Goal: Task Accomplishment & Management: Use online tool/utility

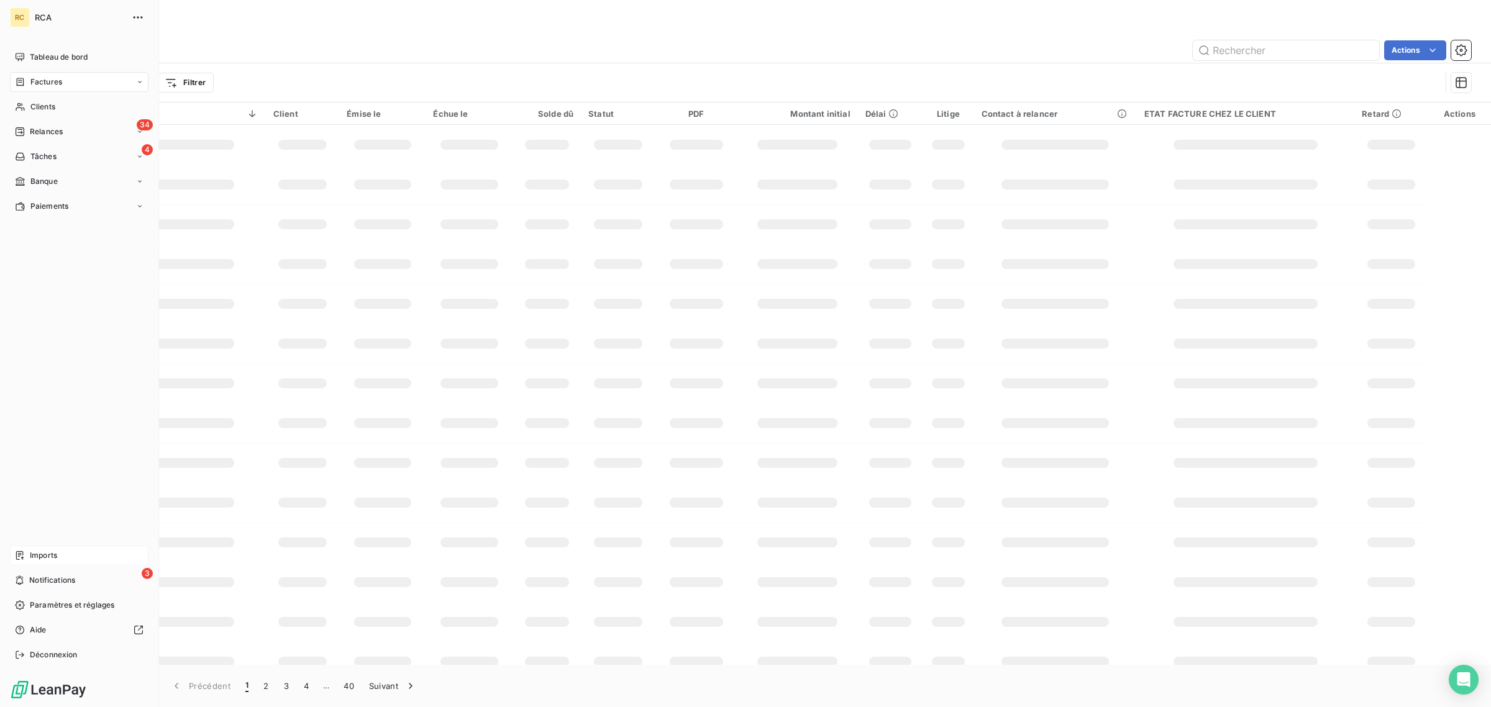
click at [36, 550] on span "Imports" at bounding box center [43, 555] width 27 height 11
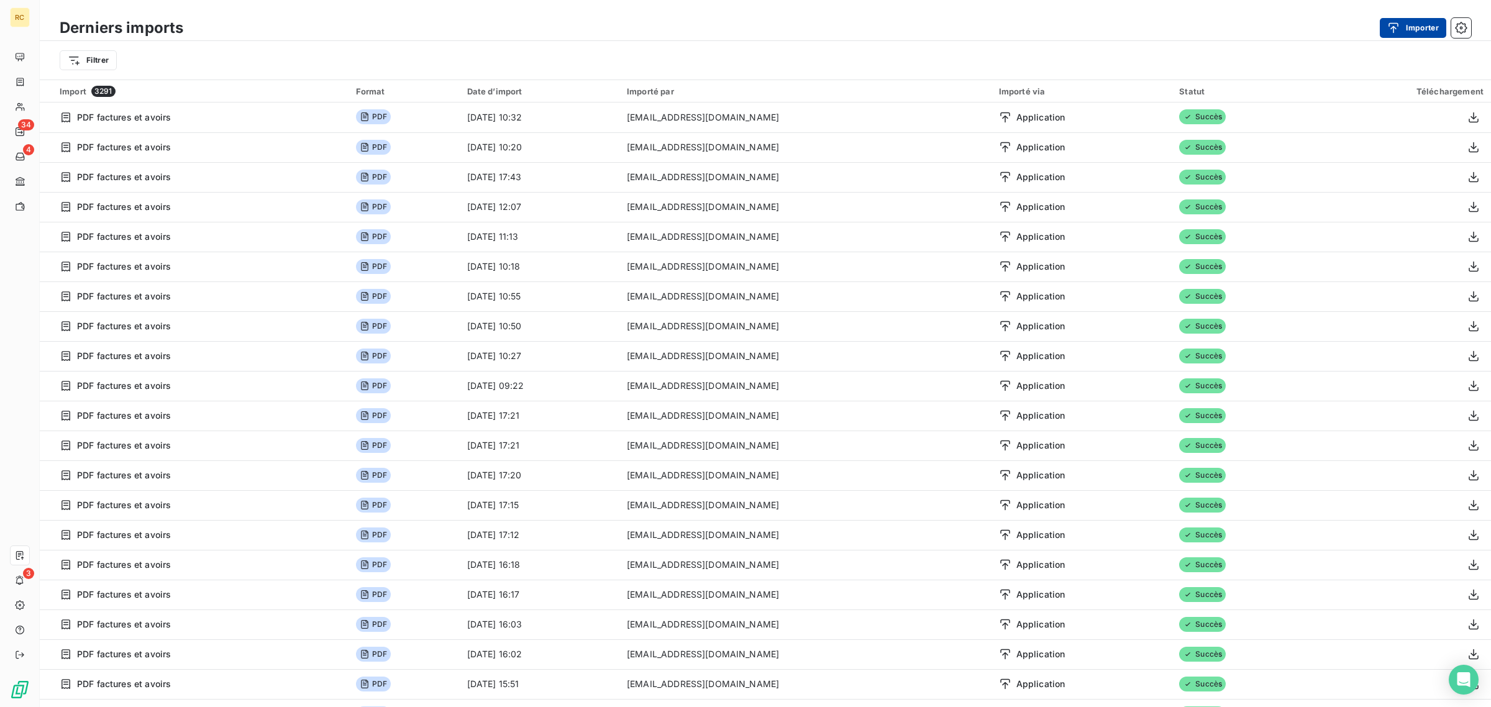
click at [1411, 25] on button "Importer" at bounding box center [1413, 28] width 66 height 20
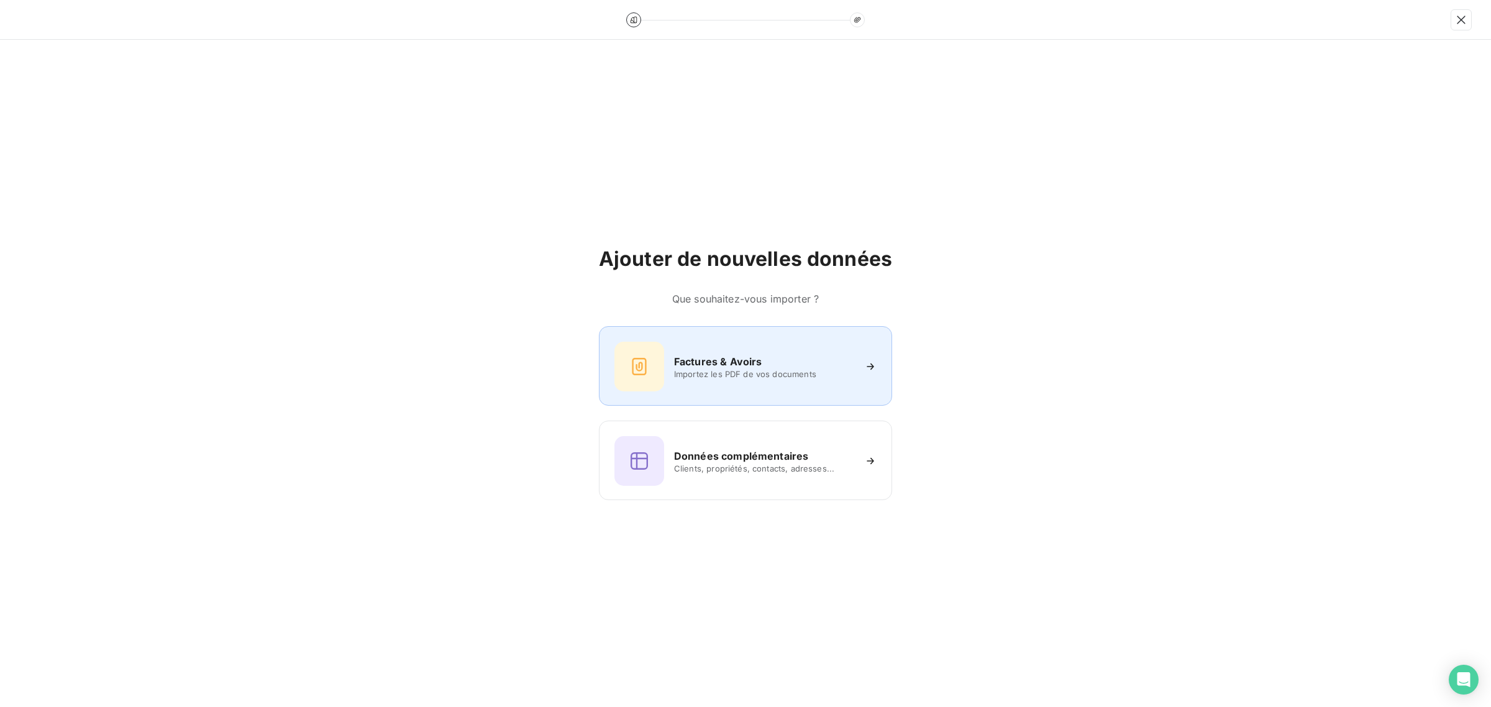
click at [727, 370] on span "Importez les PDF de vos documents" at bounding box center [764, 374] width 180 height 10
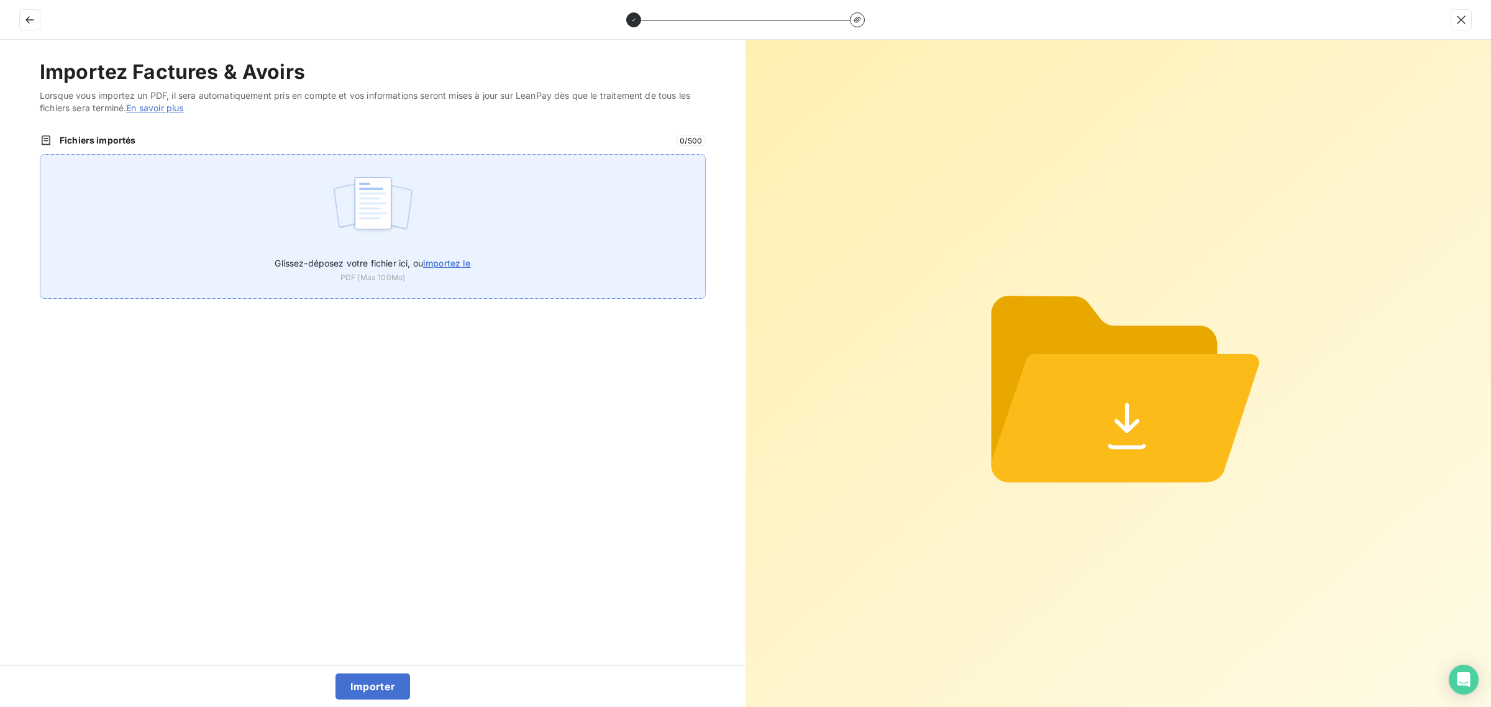
click at [399, 209] on img at bounding box center [373, 210] width 83 height 80
type input "C:\fakepath\FC38801.pdf"
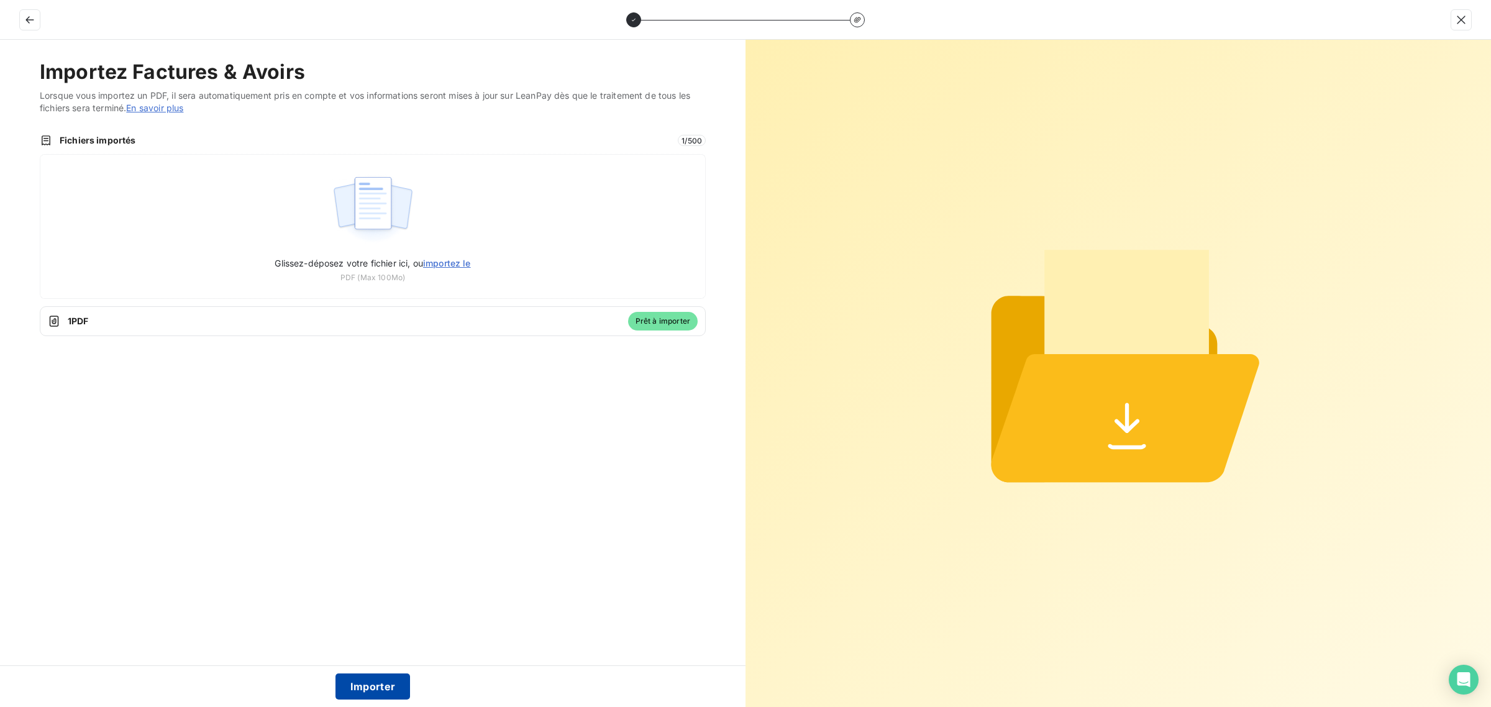
click at [359, 681] on button "Importer" at bounding box center [373, 687] width 75 height 26
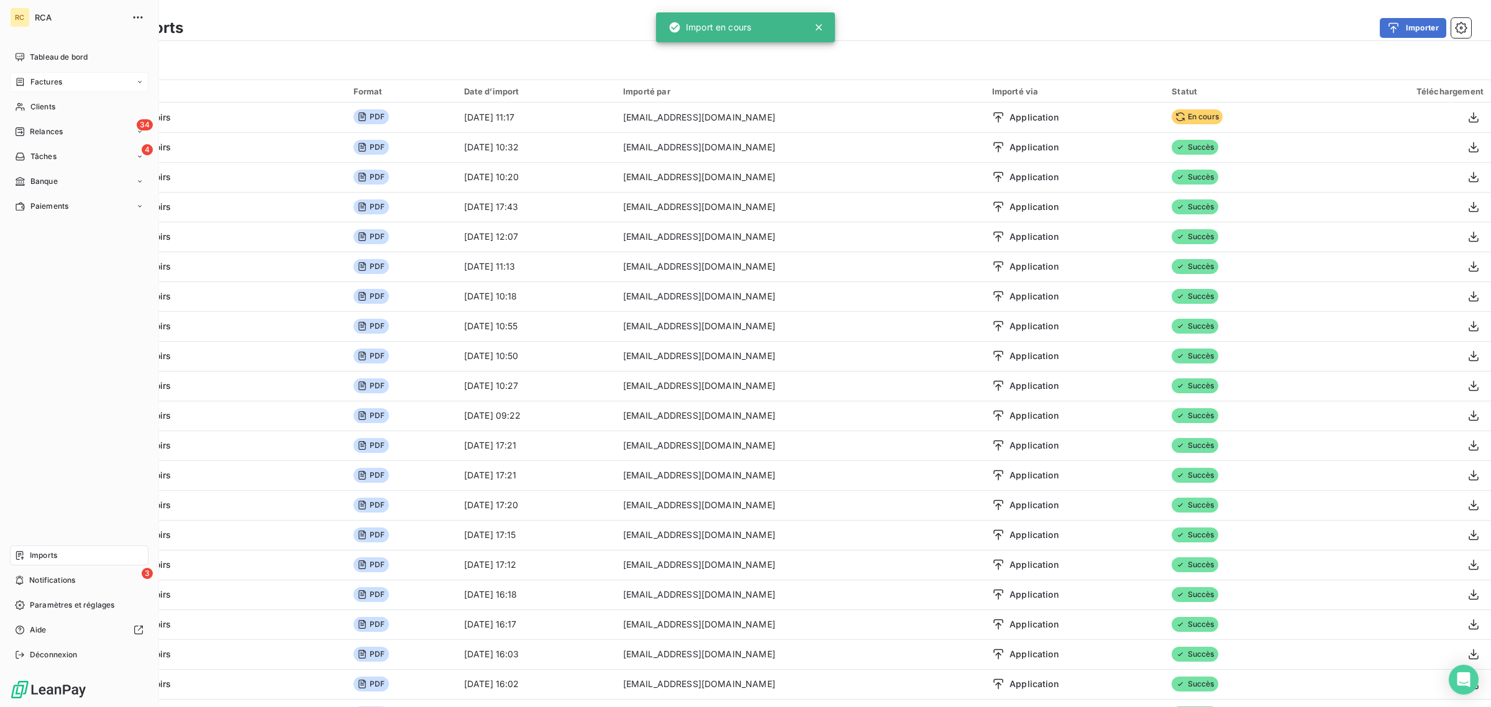
click at [23, 82] on icon at bounding box center [20, 82] width 7 height 8
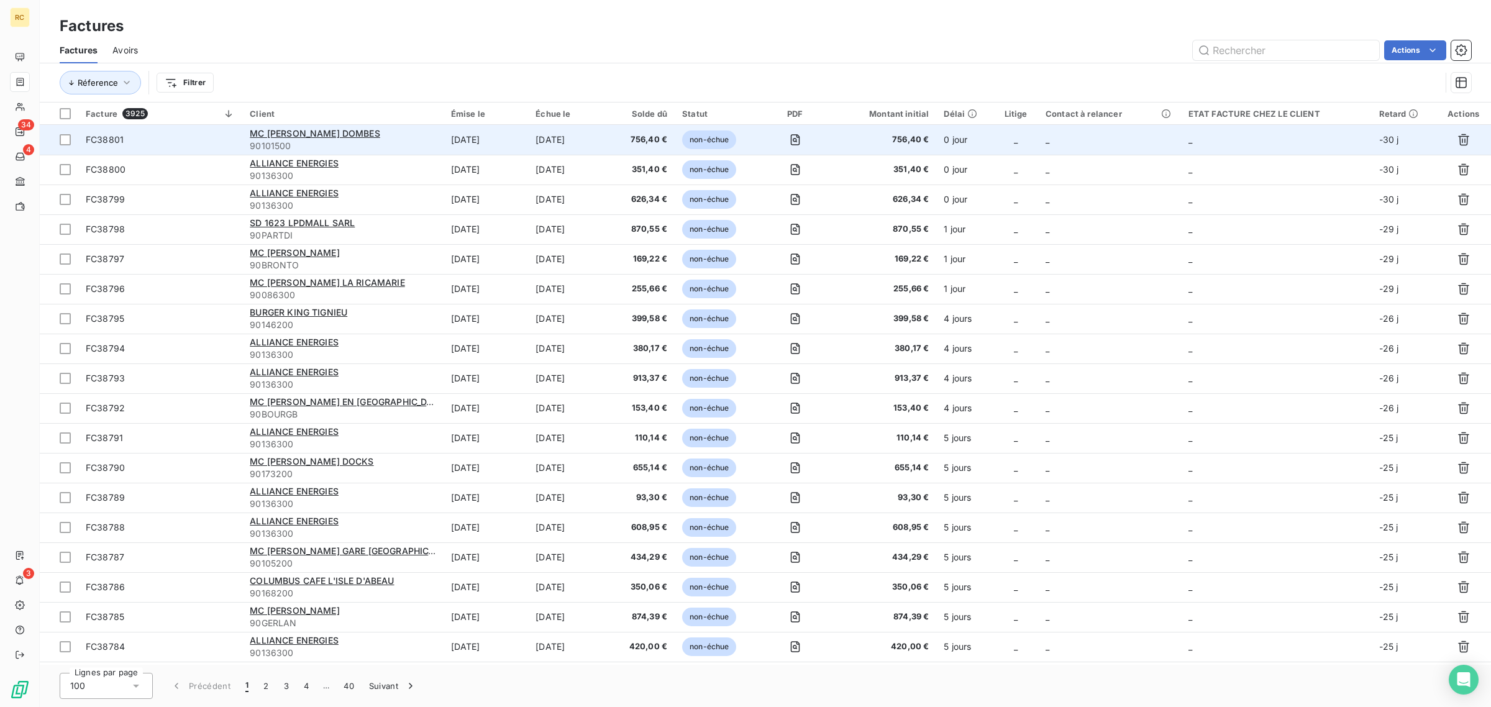
click at [222, 142] on span "FC38801" at bounding box center [160, 140] width 149 height 12
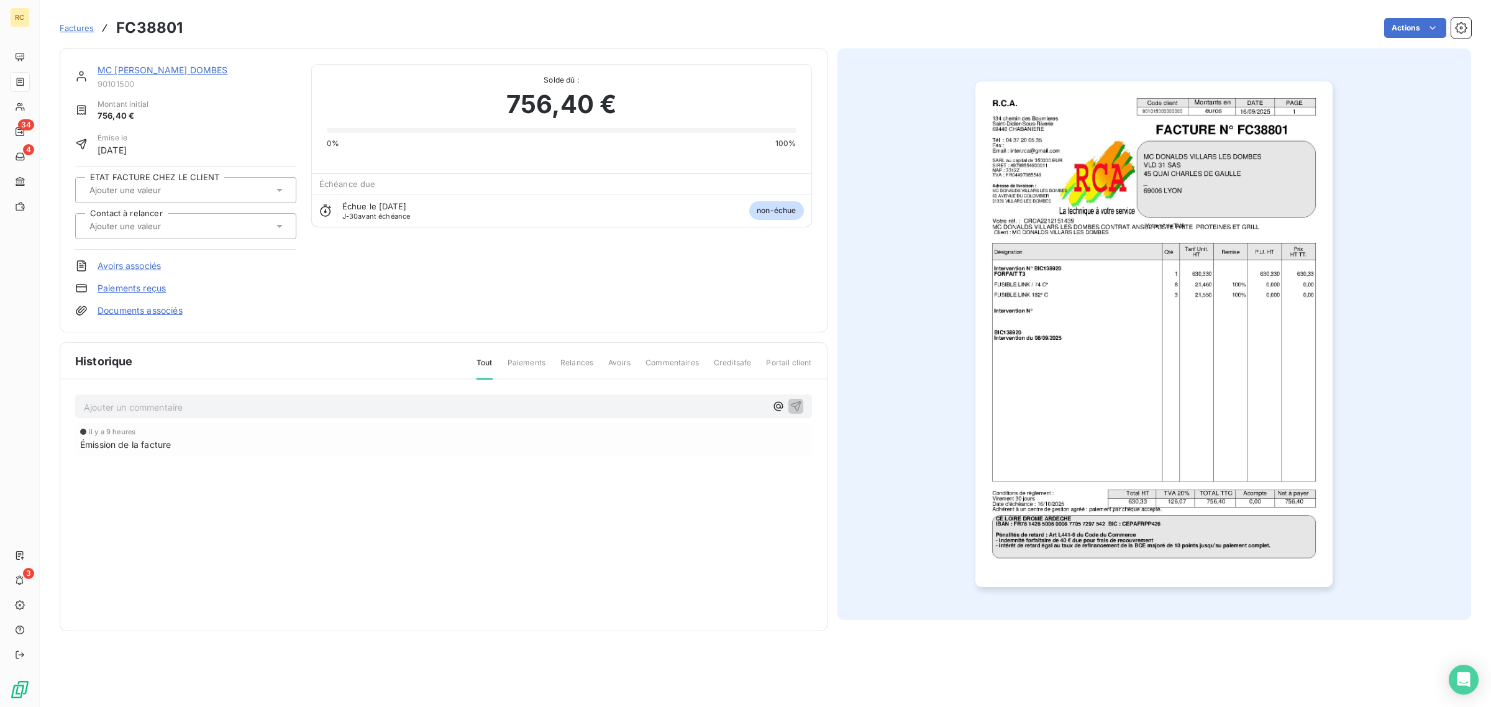
click at [137, 308] on link "Documents associés" at bounding box center [140, 311] width 85 height 12
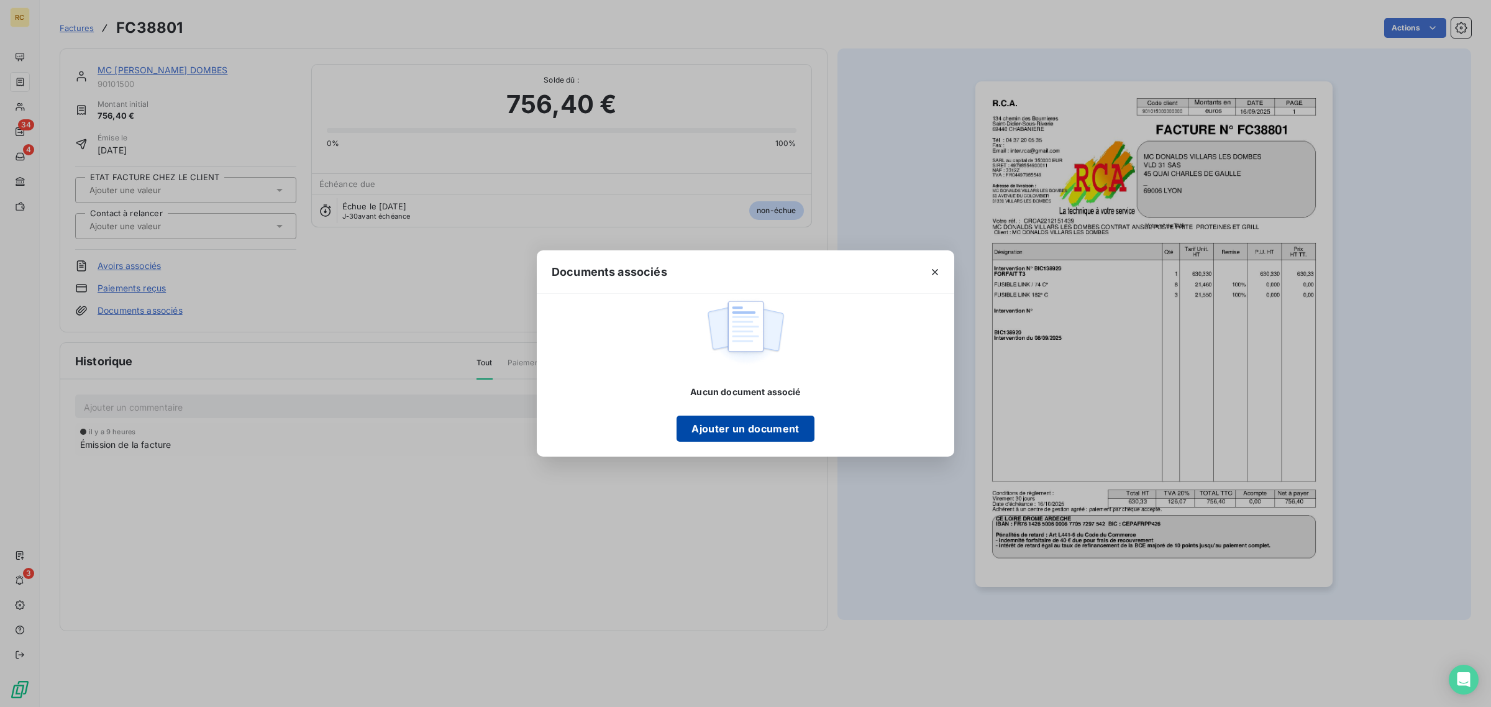
click at [781, 435] on button "Ajouter un document" at bounding box center [745, 429] width 137 height 26
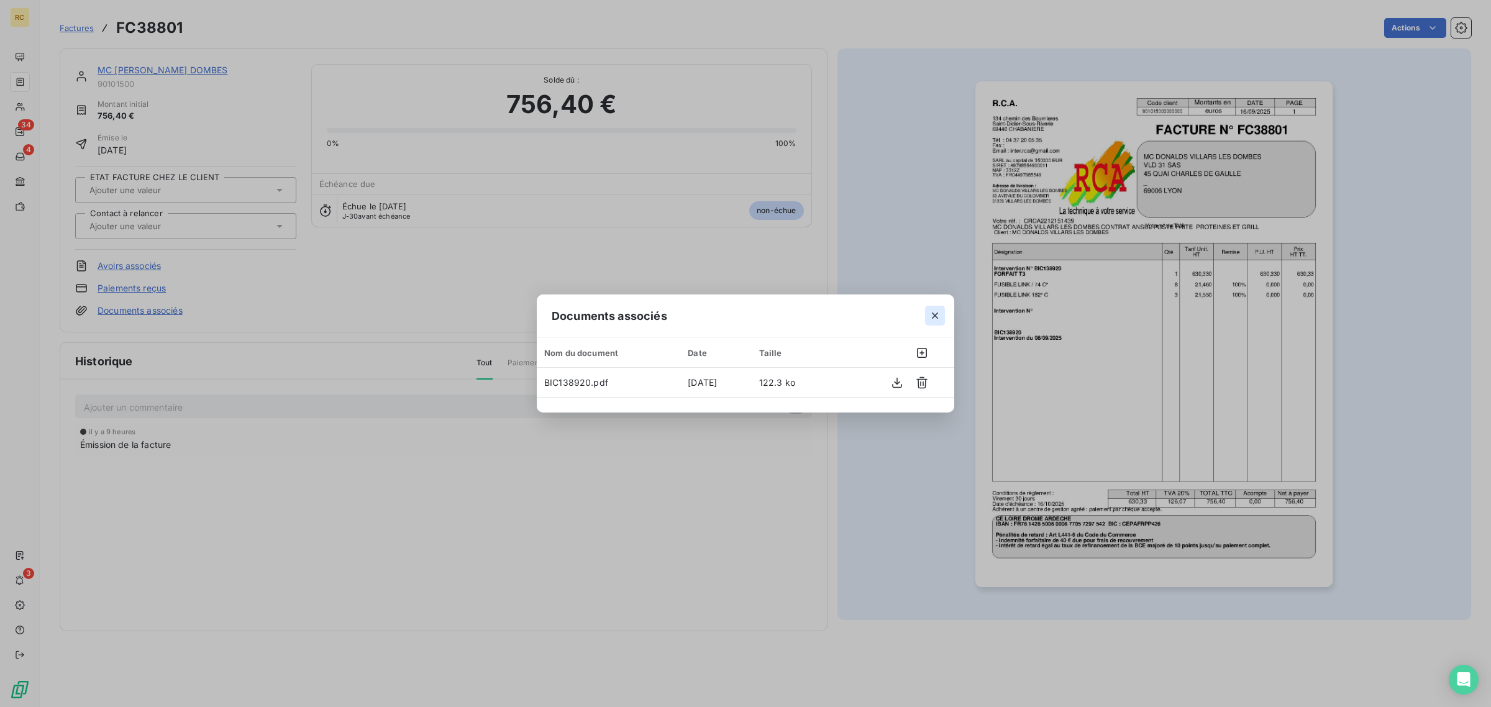
click at [934, 317] on icon "button" at bounding box center [935, 316] width 6 height 6
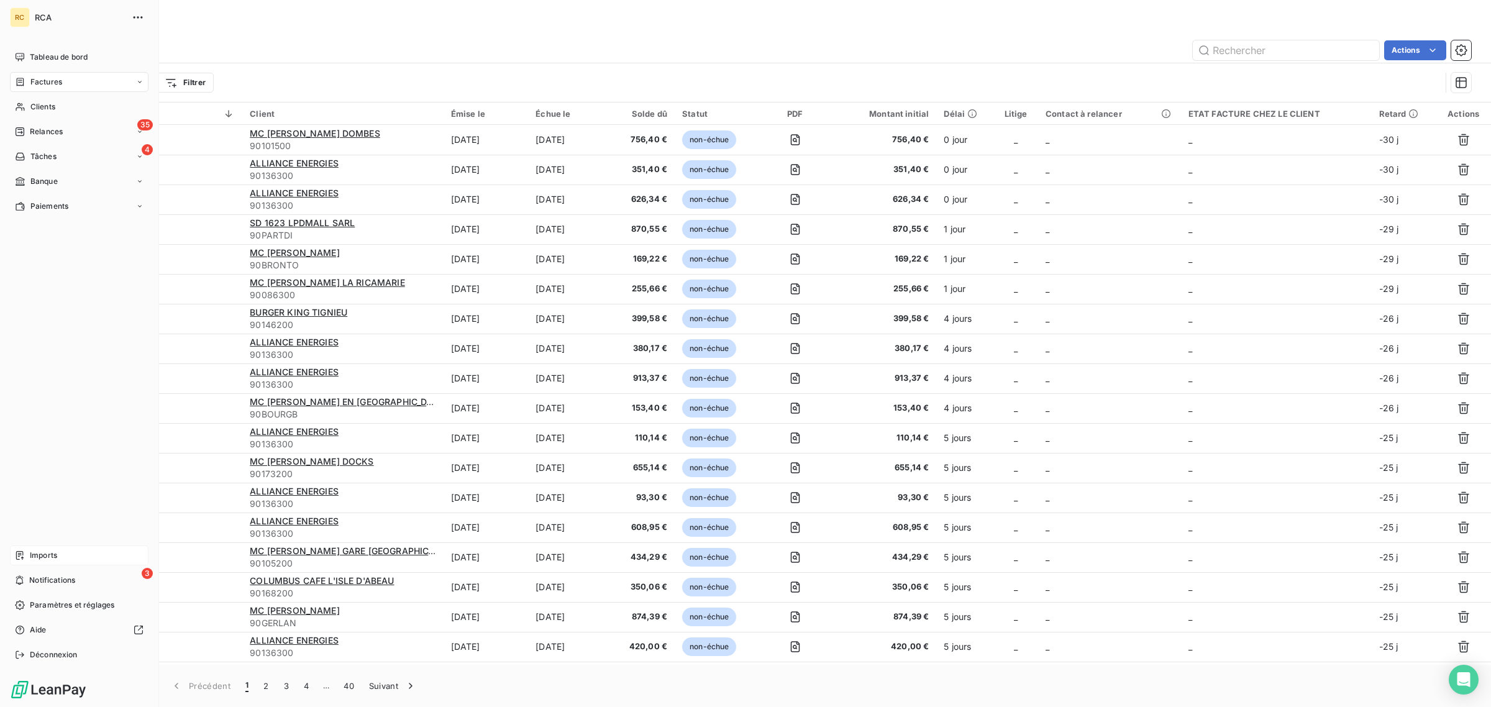
click at [65, 551] on div "Imports" at bounding box center [79, 556] width 139 height 20
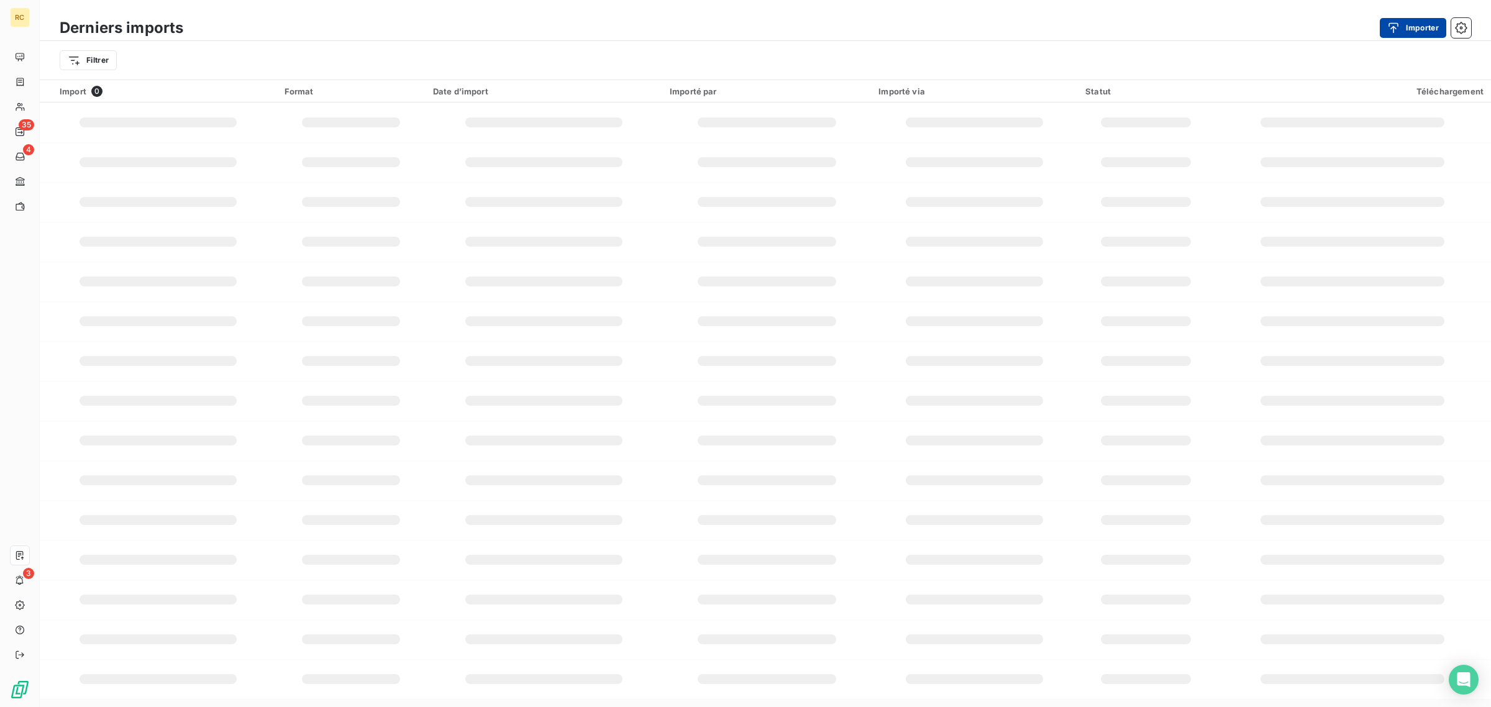
click at [1406, 23] on button "Importer" at bounding box center [1413, 28] width 66 height 20
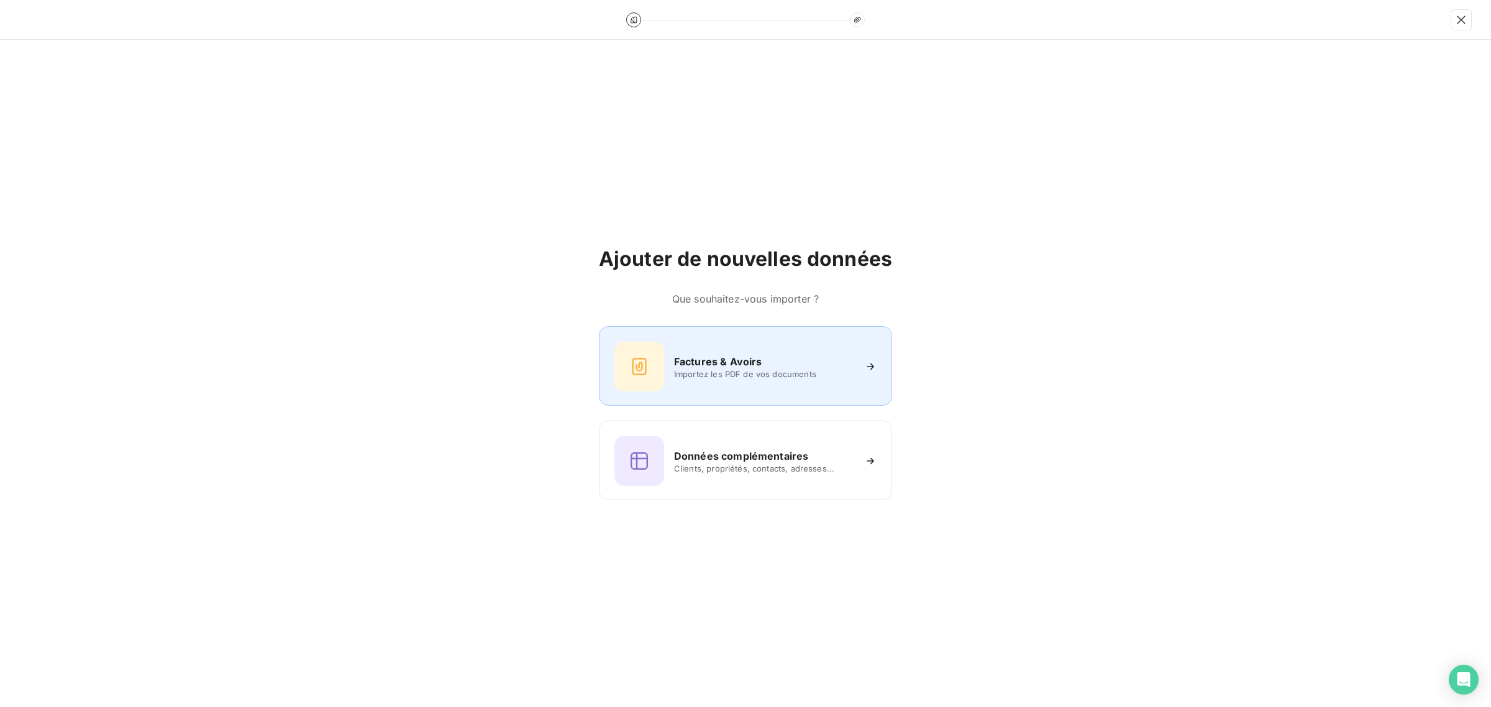
click at [676, 352] on div "Factures & Avoirs Importez les PDF de vos documents" at bounding box center [746, 367] width 262 height 50
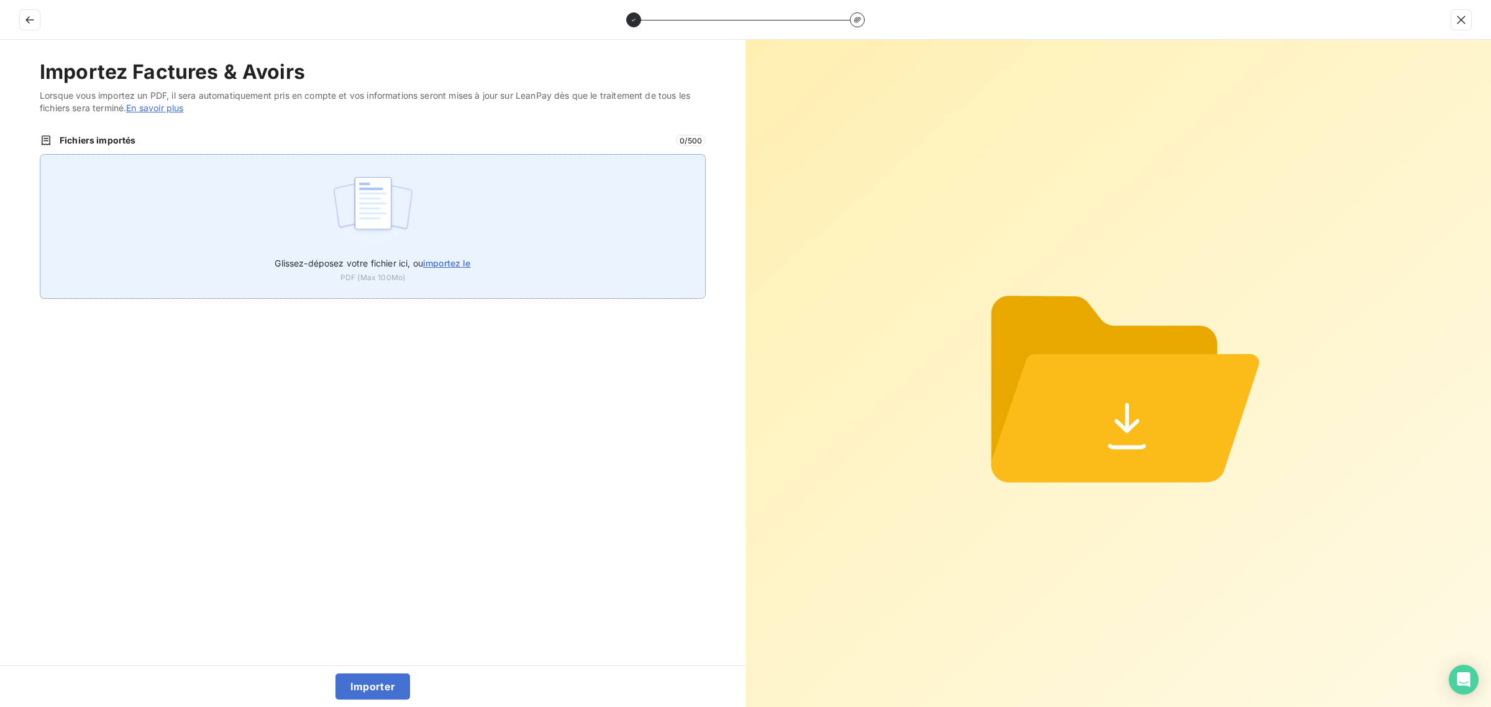
click at [393, 214] on img at bounding box center [373, 210] width 83 height 80
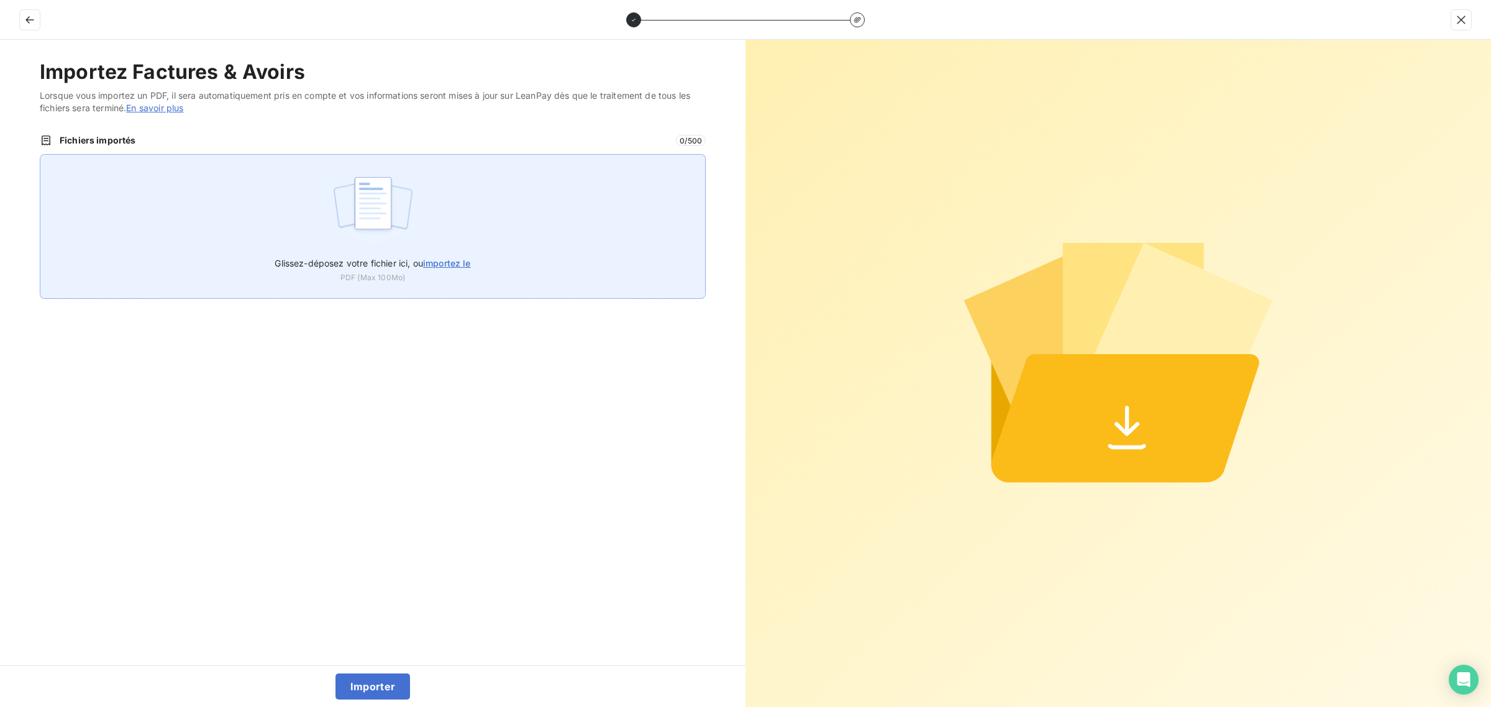
type input "C:\fakepath\FC38802.pdf"
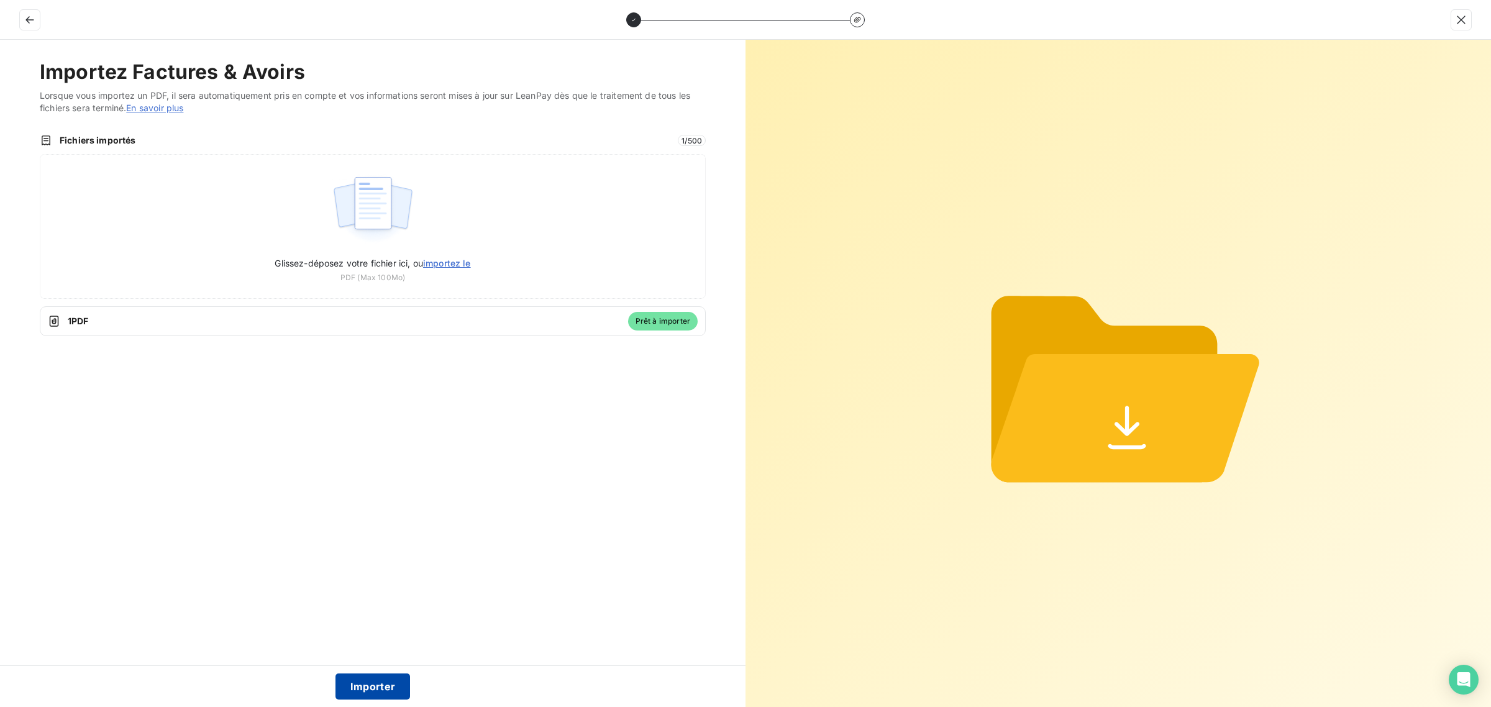
click at [374, 680] on button "Importer" at bounding box center [373, 687] width 75 height 26
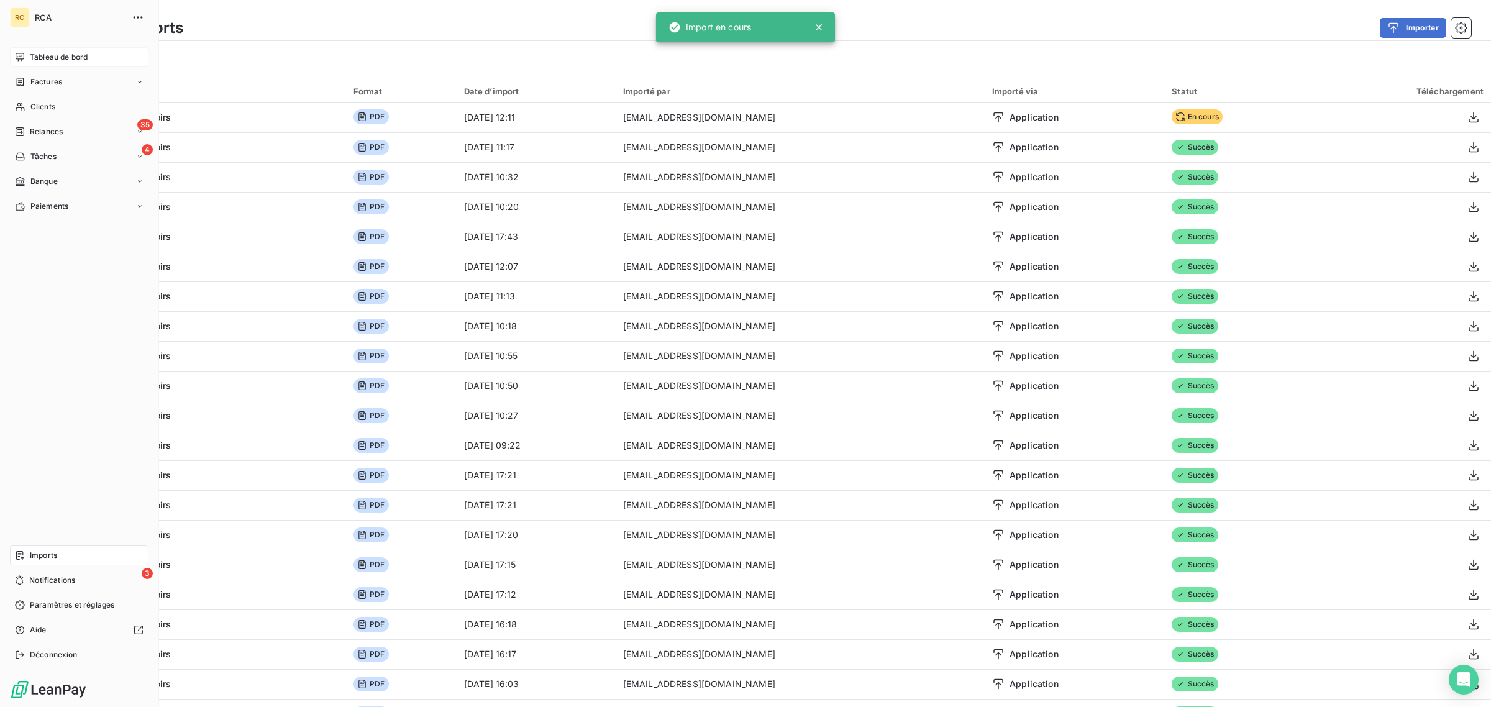
click at [61, 63] on div "Tableau de bord" at bounding box center [79, 57] width 139 height 20
click at [54, 79] on span "Factures" at bounding box center [46, 81] width 32 height 11
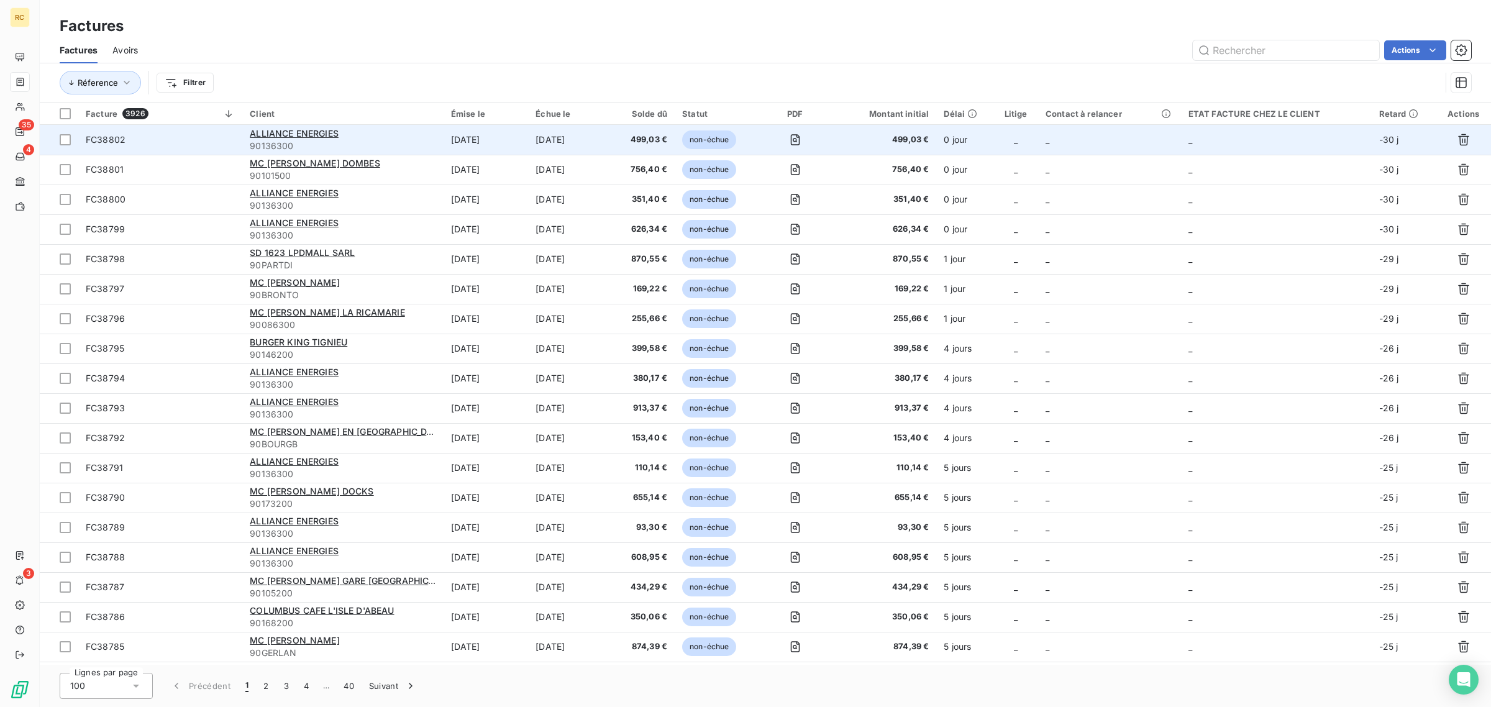
click at [172, 143] on span "FC38802" at bounding box center [160, 140] width 149 height 12
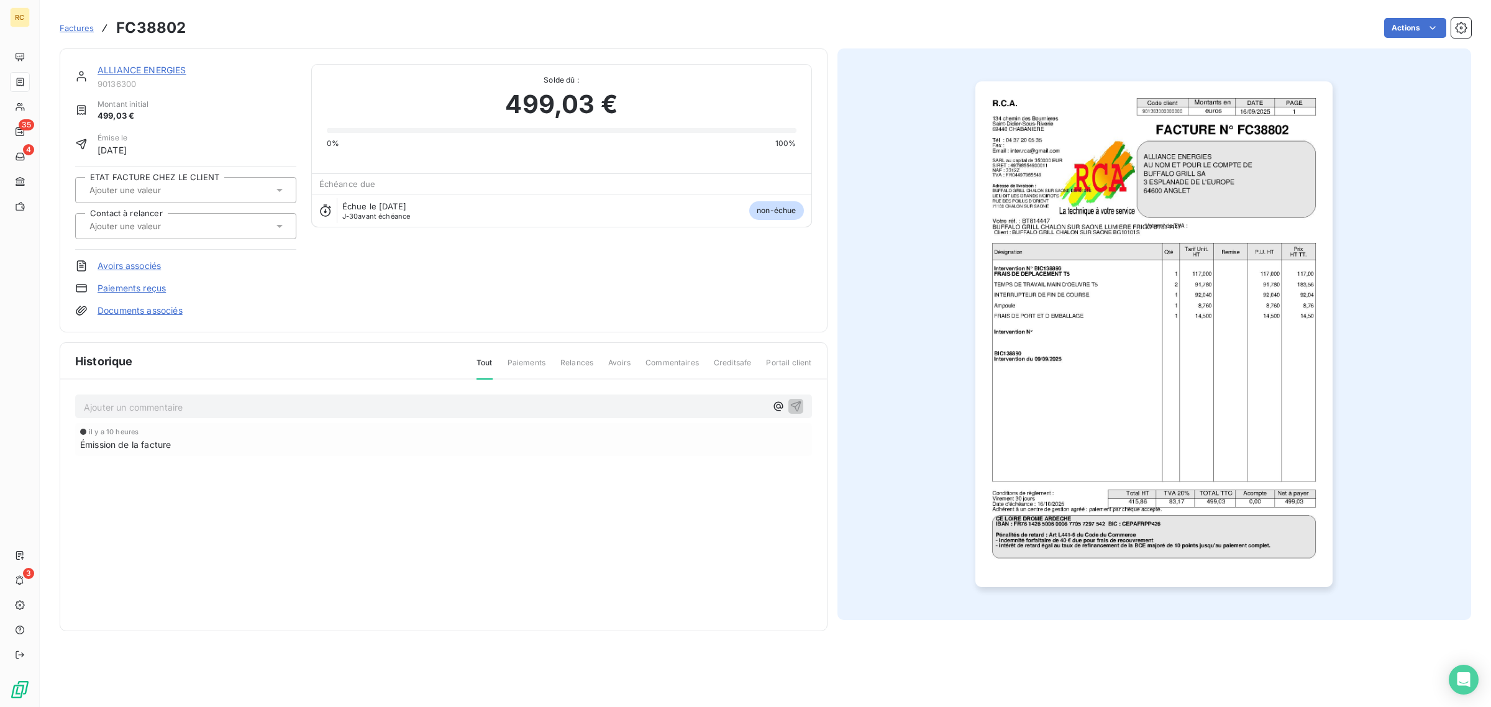
click at [149, 312] on link "Documents associés" at bounding box center [140, 311] width 85 height 12
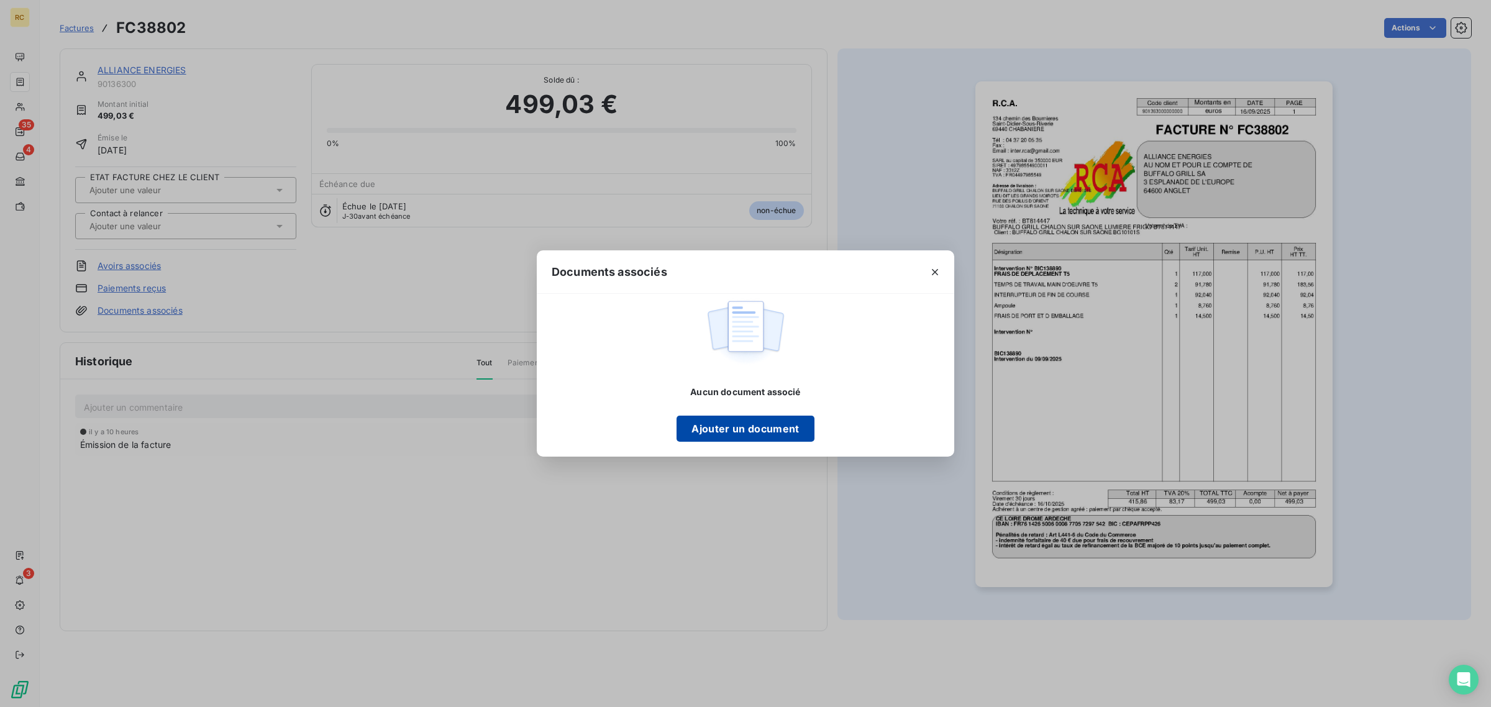
click at [738, 427] on button "Ajouter un document" at bounding box center [745, 429] width 137 height 26
click at [931, 275] on icon "button" at bounding box center [935, 272] width 12 height 12
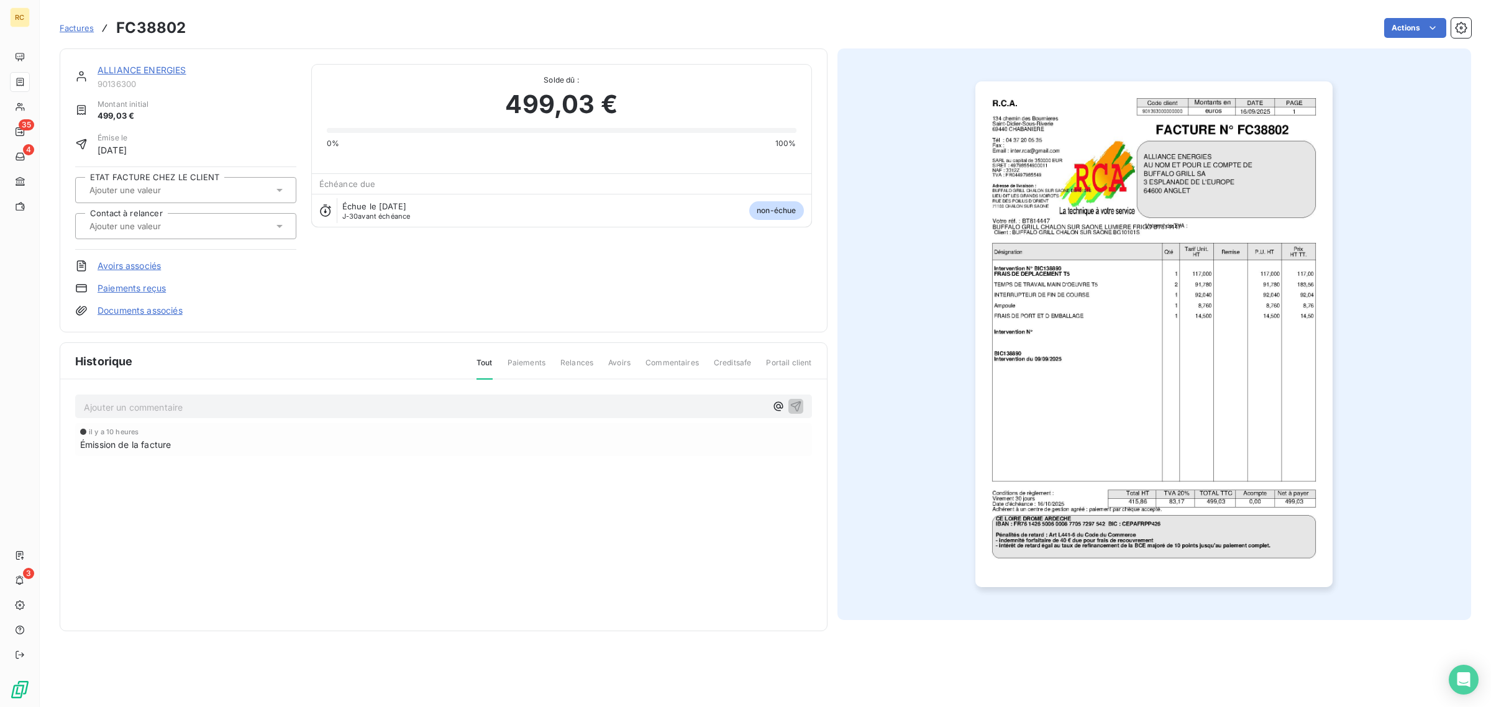
click at [165, 308] on link "Documents associés" at bounding box center [140, 311] width 85 height 12
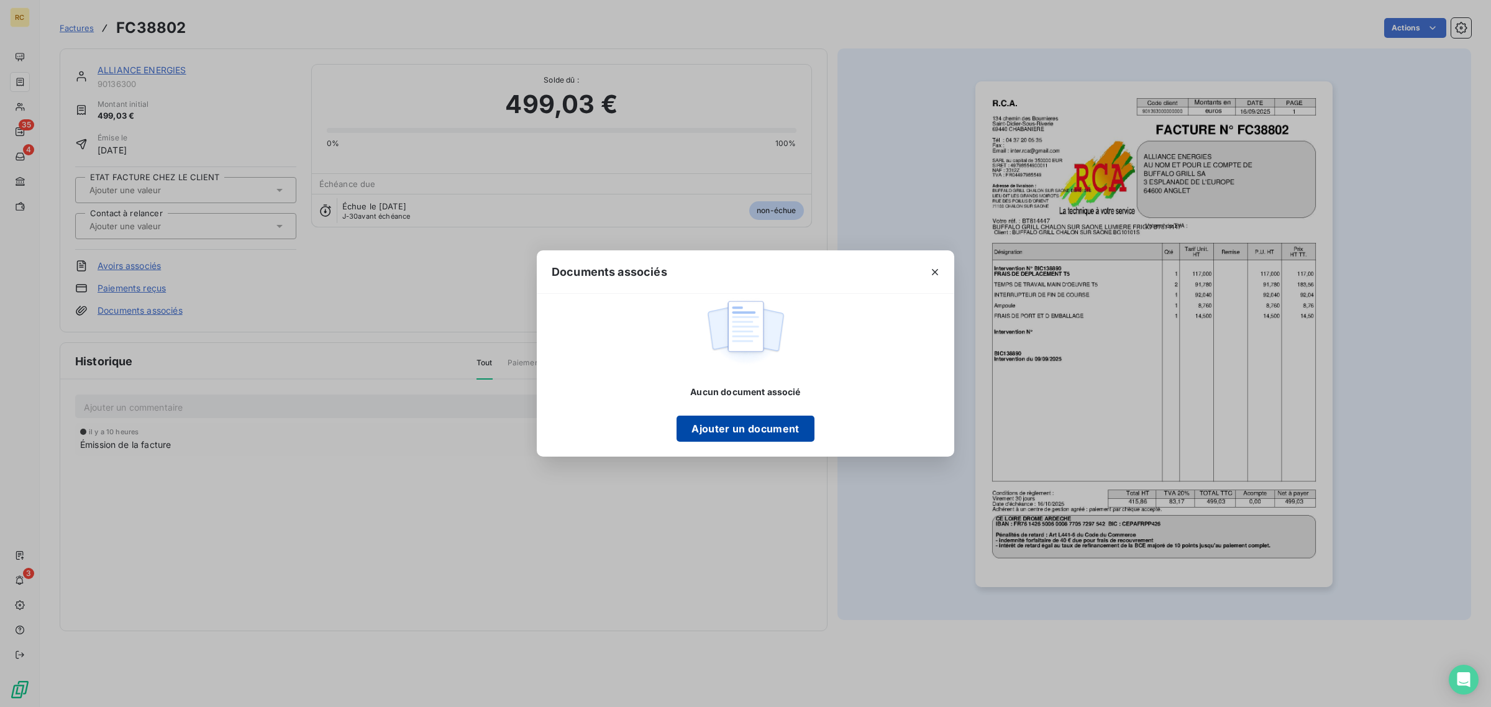
click at [781, 424] on button "Ajouter un document" at bounding box center [745, 429] width 137 height 26
click at [719, 426] on button "Ajouter un document" at bounding box center [745, 429] width 137 height 26
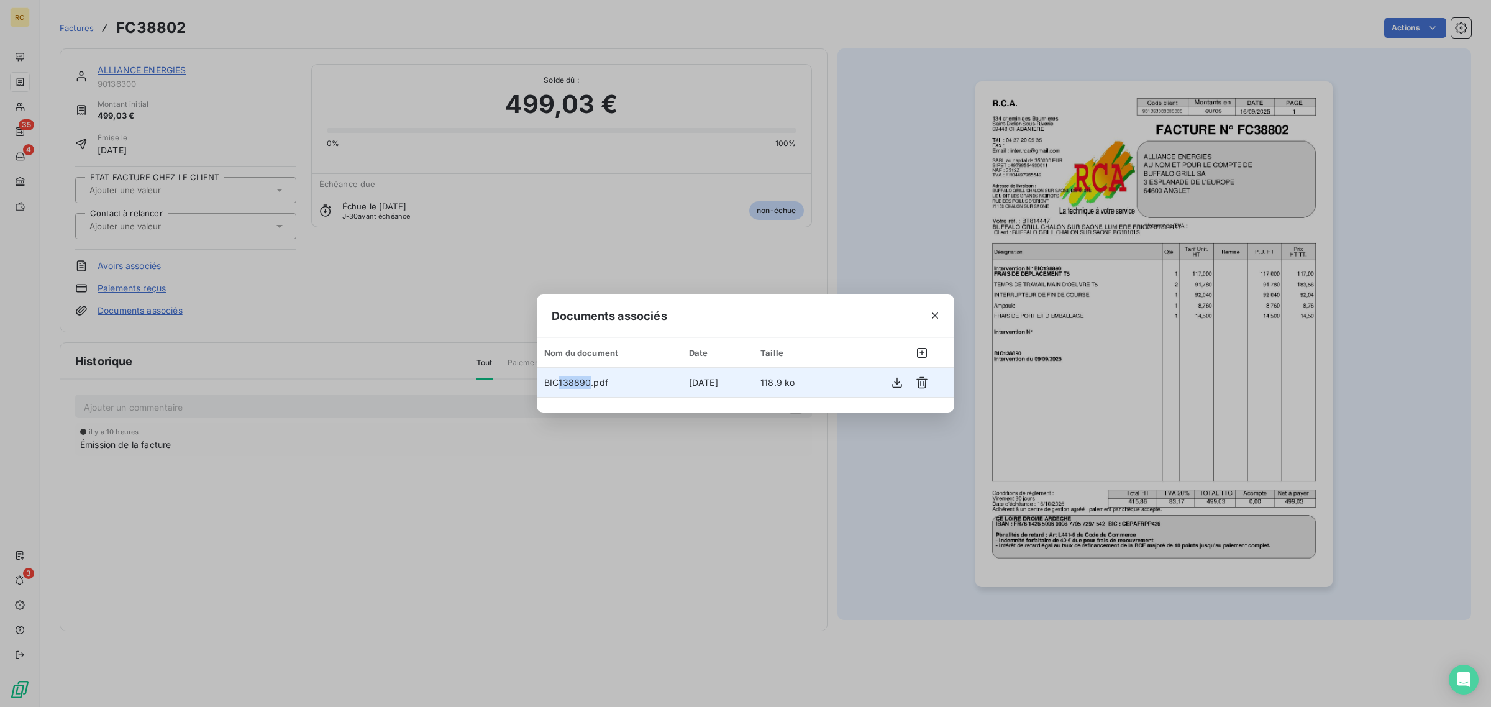
drag, startPoint x: 557, startPoint y: 383, endPoint x: 589, endPoint y: 380, distance: 31.8
click at [589, 380] on span "BIC138890.pdf" at bounding box center [576, 382] width 64 height 11
click at [934, 320] on icon "button" at bounding box center [935, 315] width 12 height 12
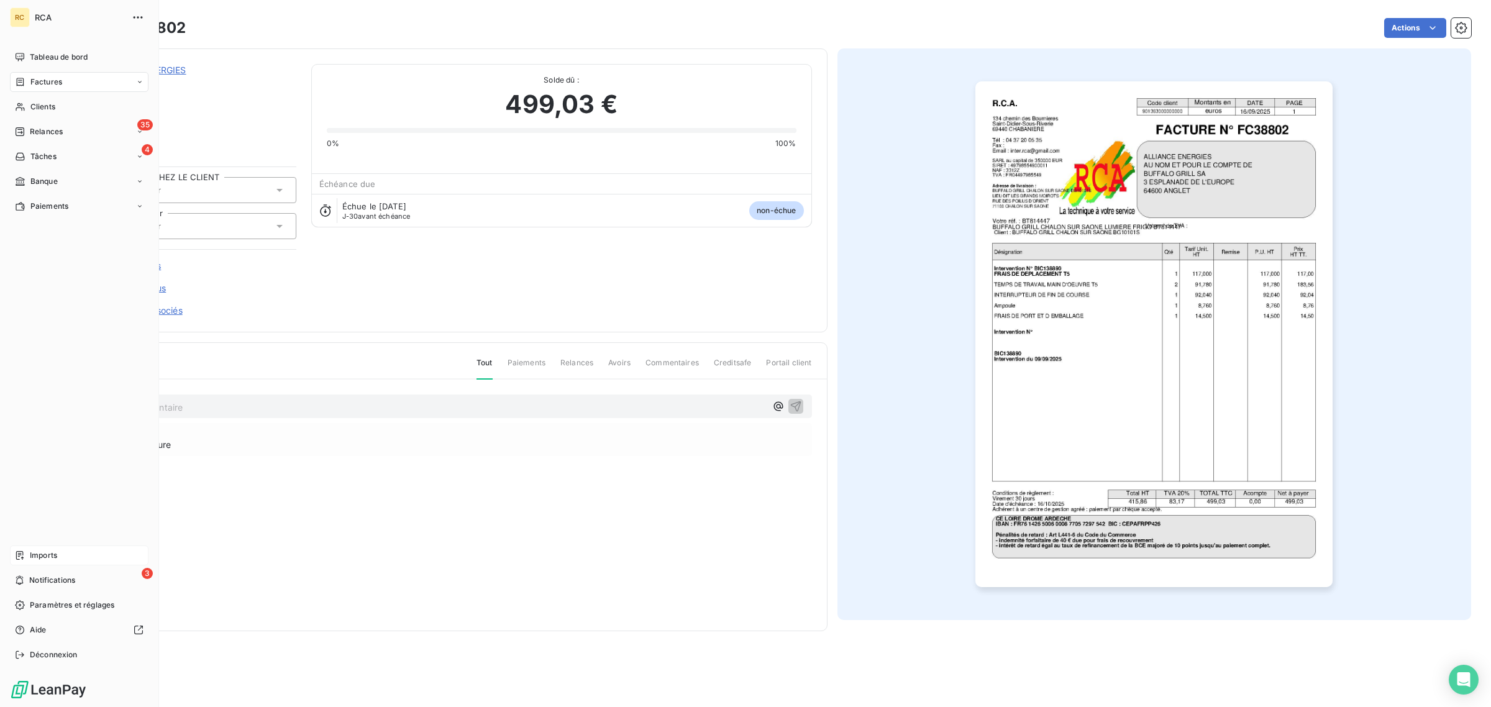
click at [47, 558] on span "Imports" at bounding box center [43, 555] width 27 height 11
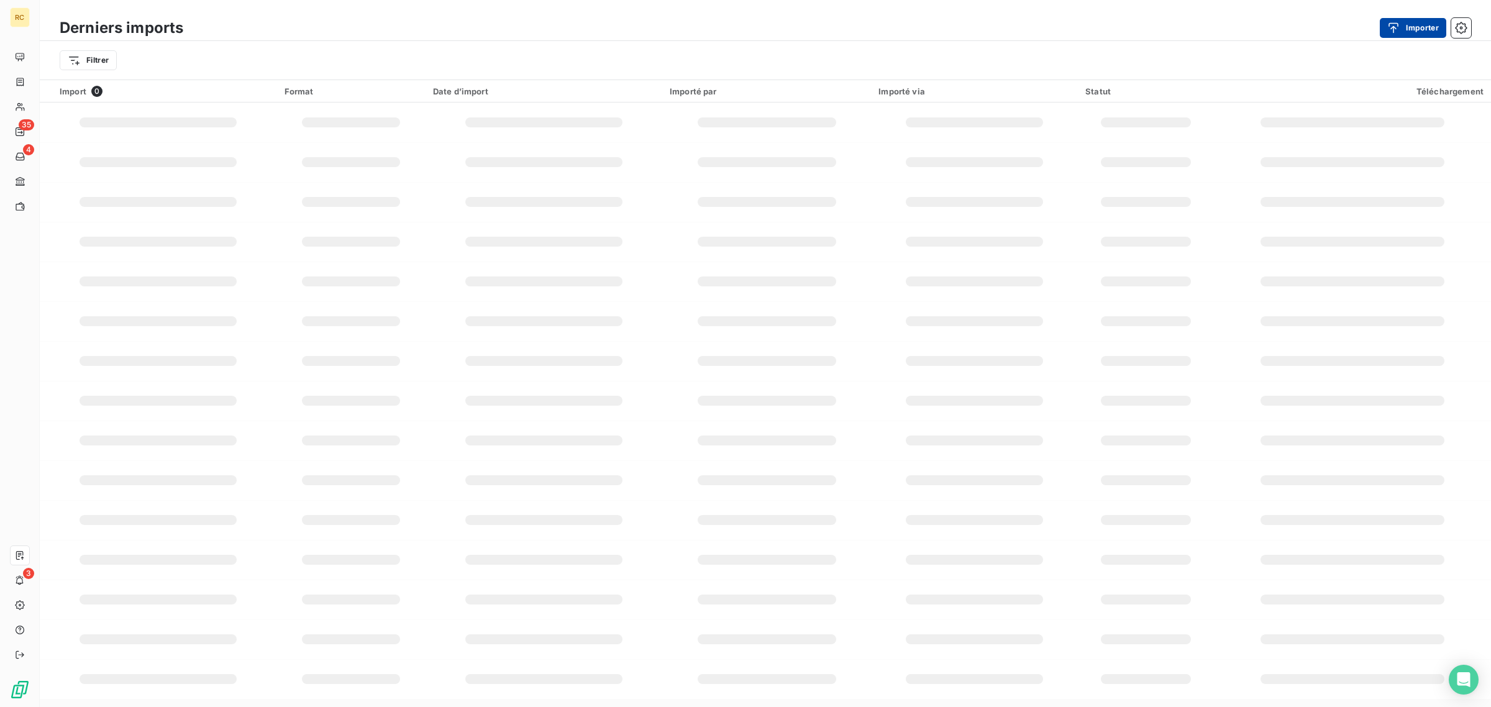
click at [1422, 24] on button "Importer" at bounding box center [1413, 28] width 66 height 20
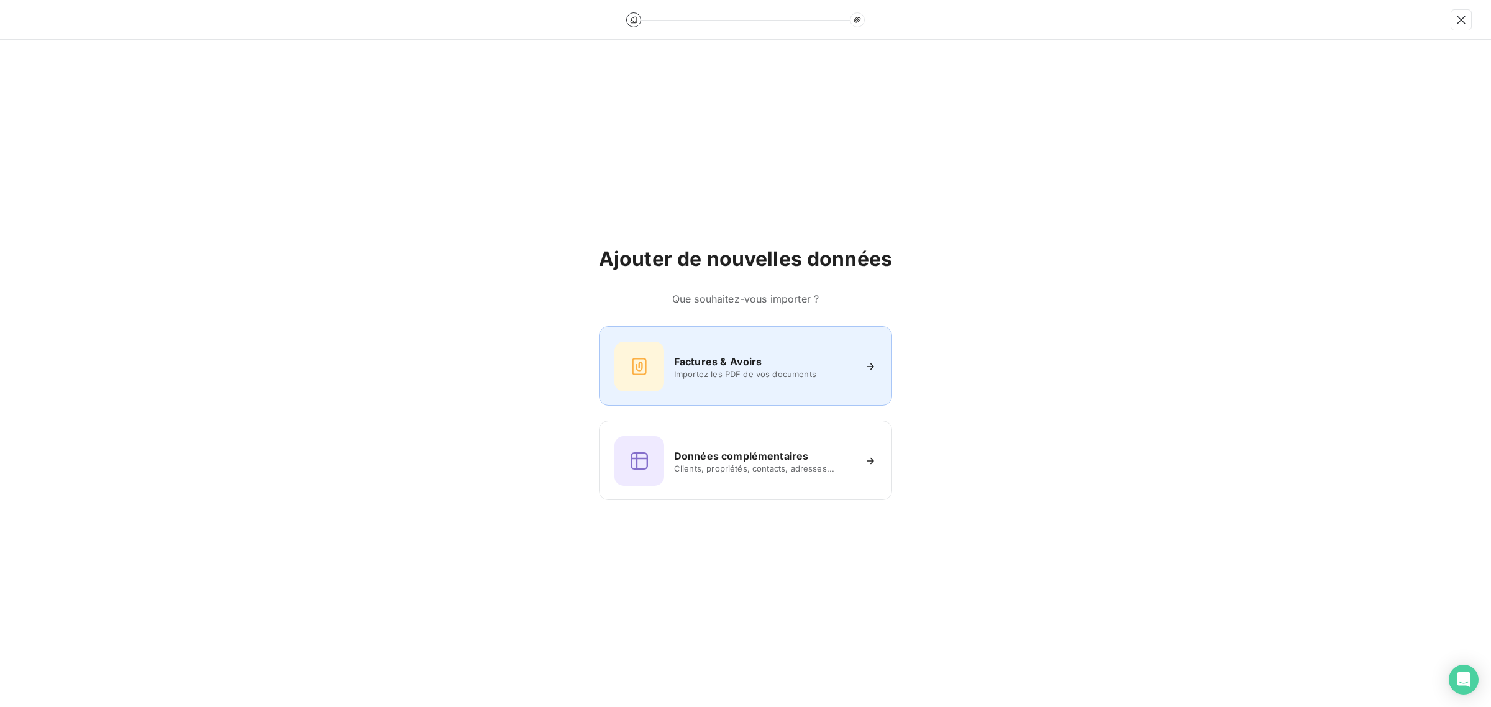
click at [805, 361] on div "Factures & Avoirs" at bounding box center [764, 361] width 180 height 15
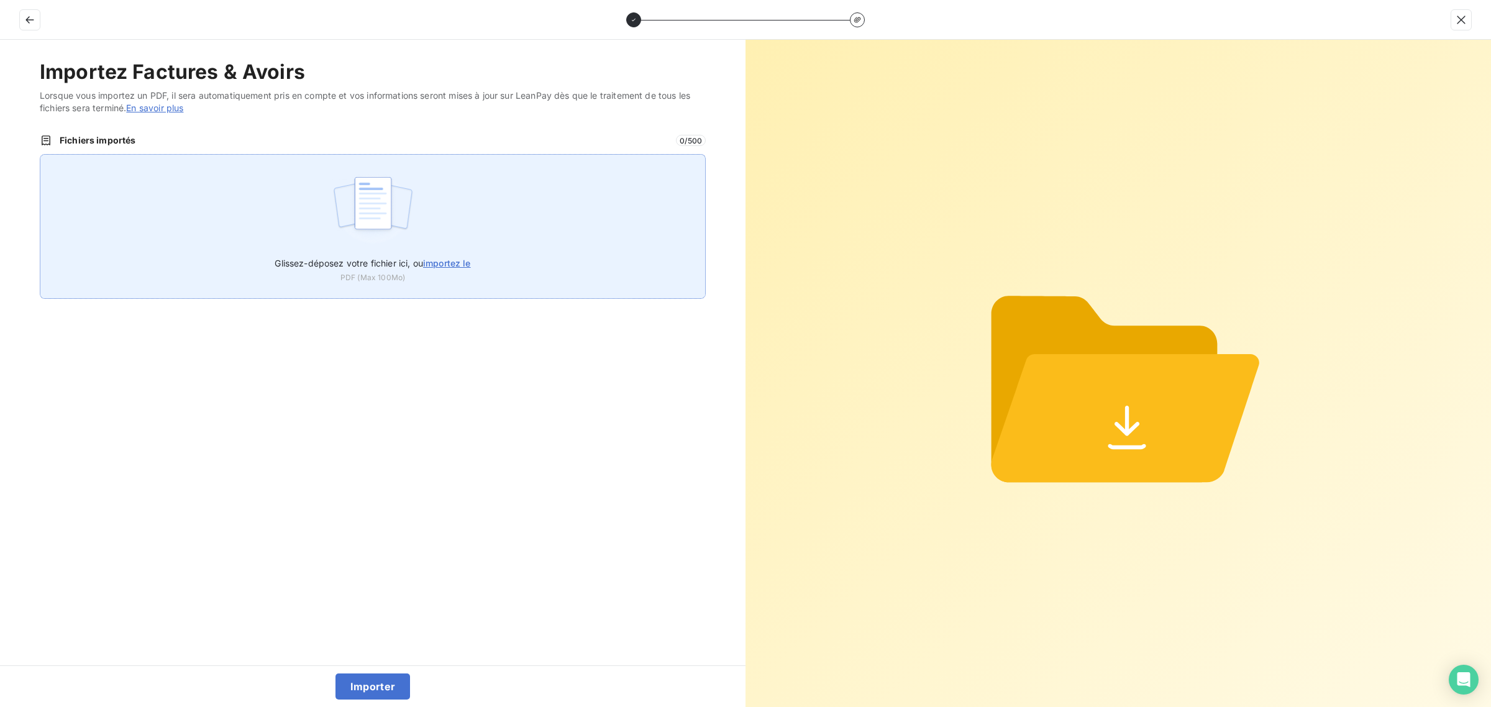
click at [317, 202] on div "Glissez-déposez votre fichier ici, ou importez le PDF (Max 100Mo)" at bounding box center [373, 226] width 666 height 145
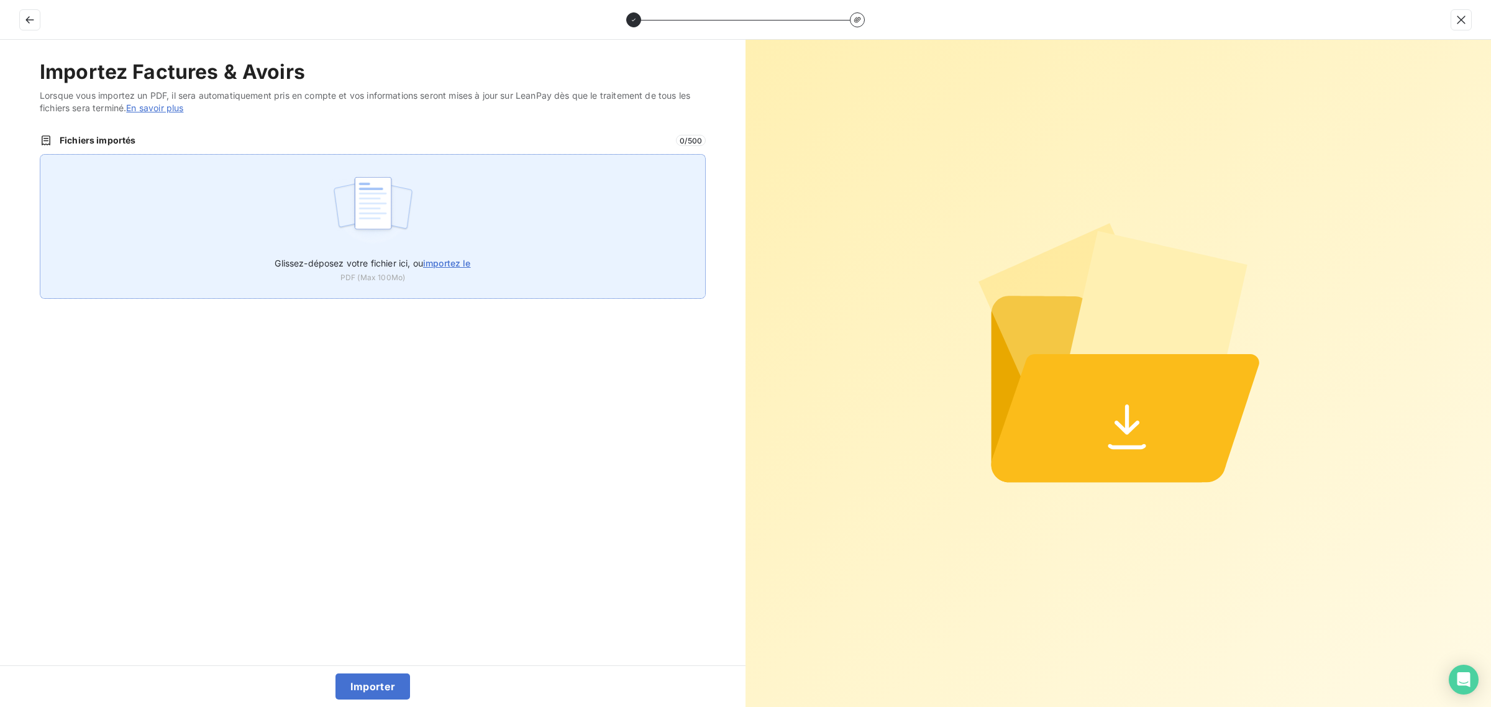
type input "C:\fakepath\FC38803.pdf"
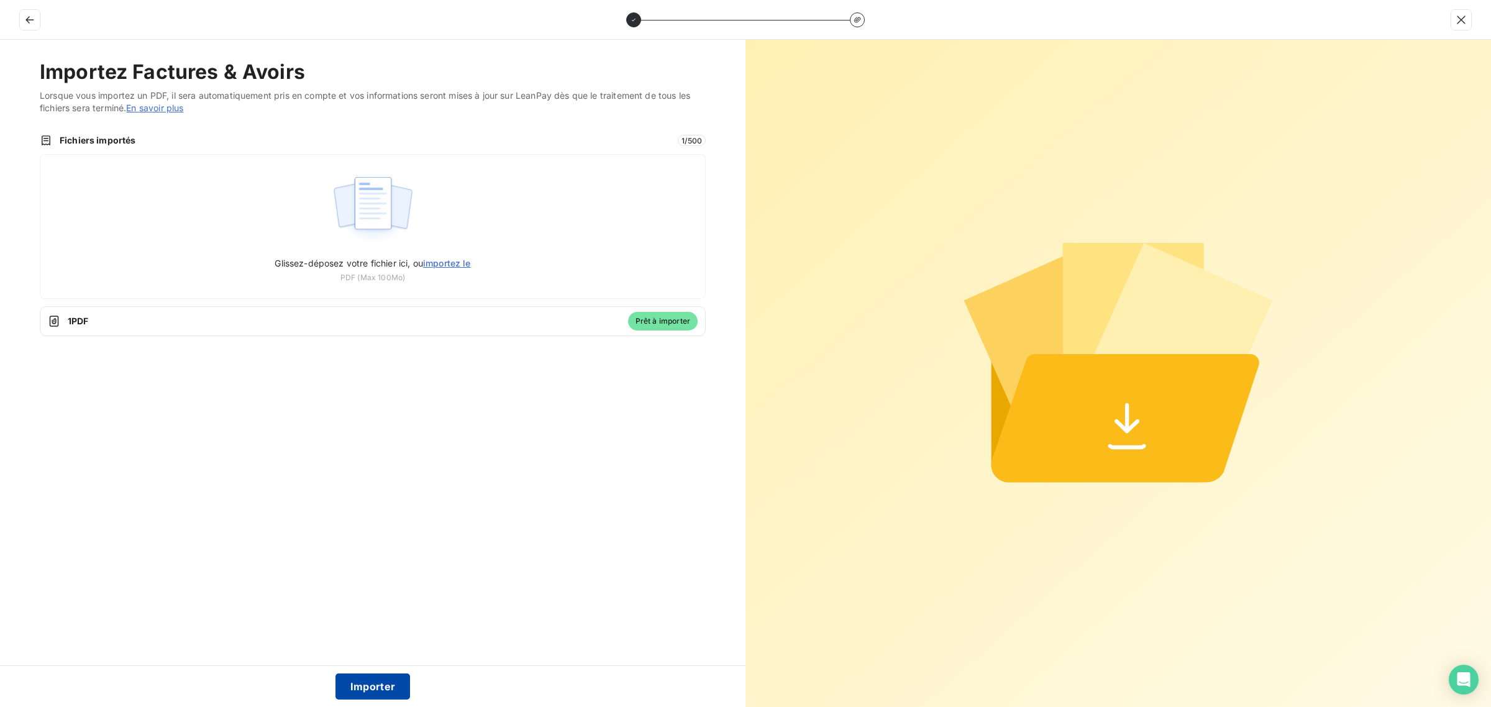
click at [360, 684] on button "Importer" at bounding box center [373, 687] width 75 height 26
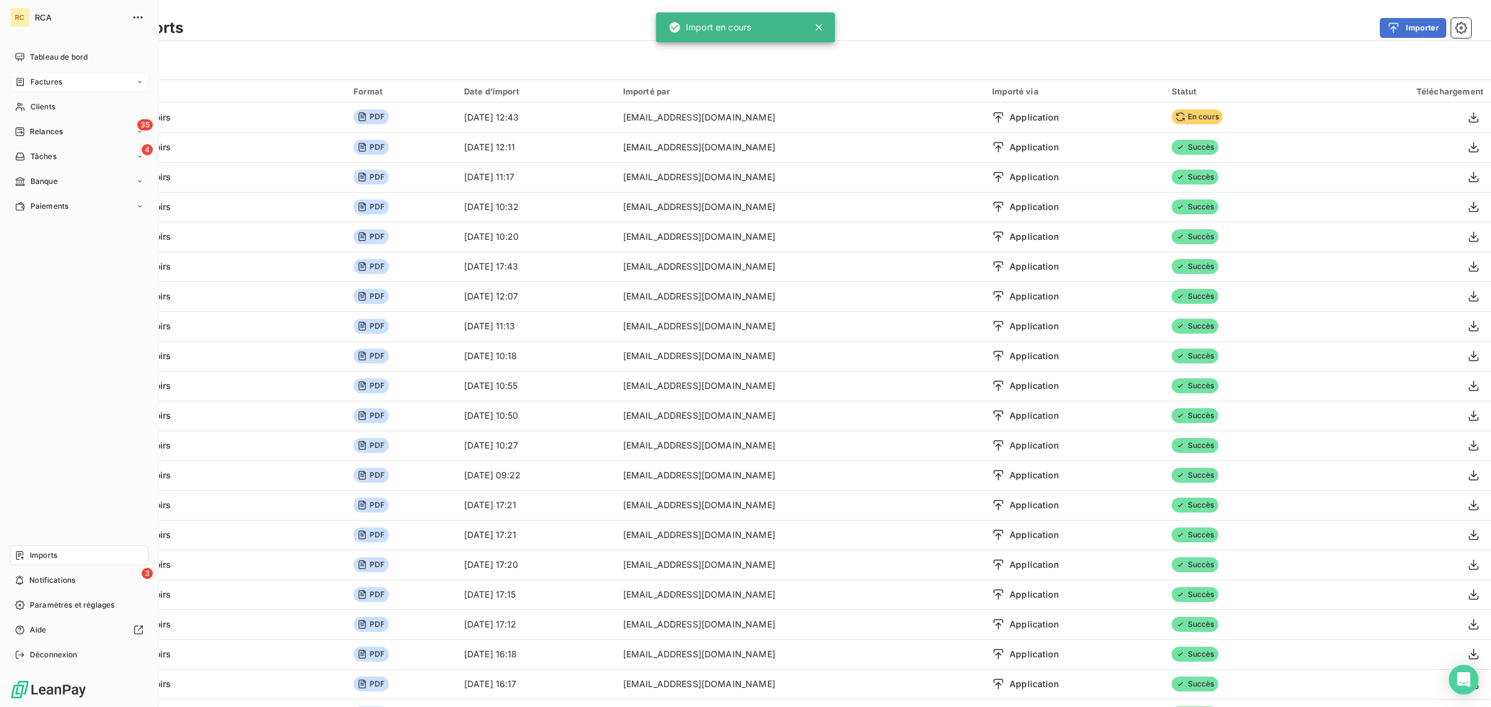
click at [28, 73] on div "Factures" at bounding box center [79, 82] width 139 height 20
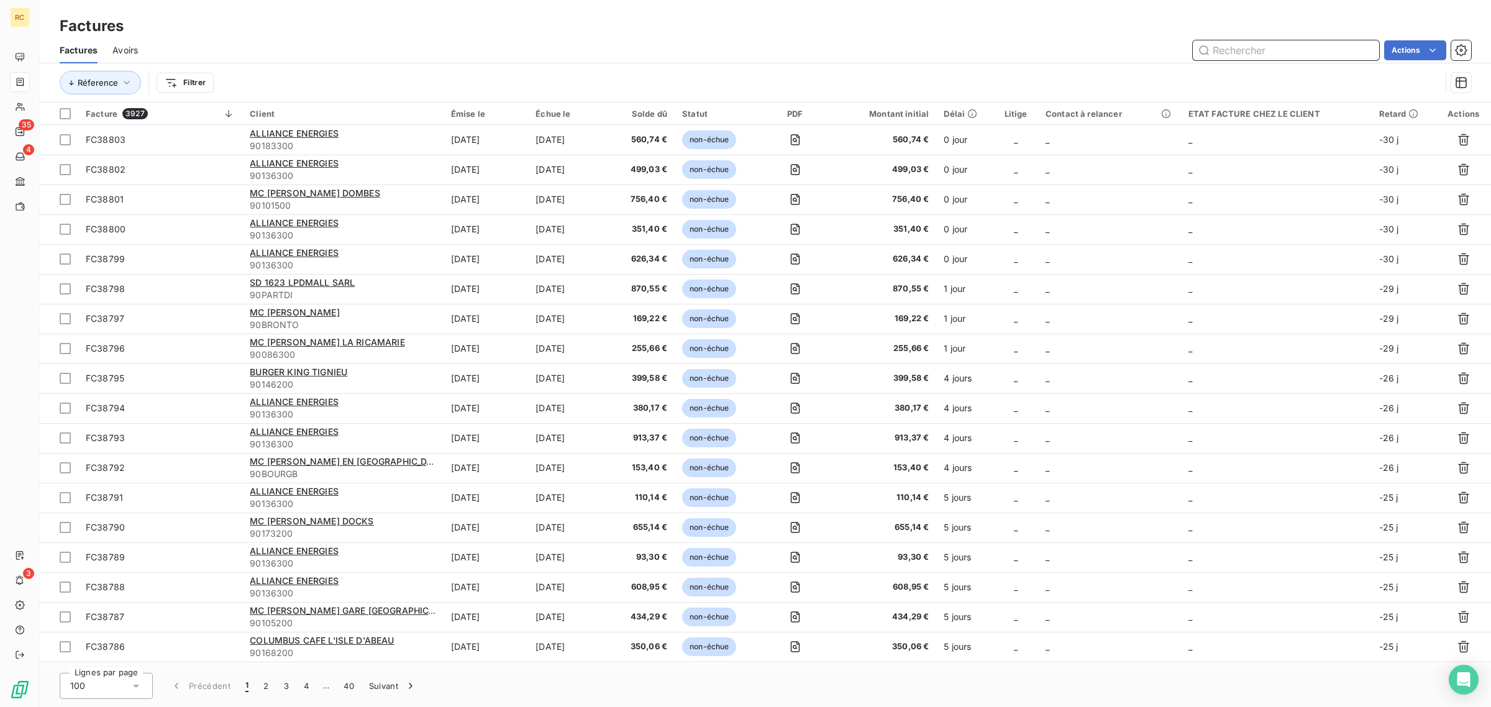
click at [1262, 50] on input "text" at bounding box center [1286, 50] width 186 height 20
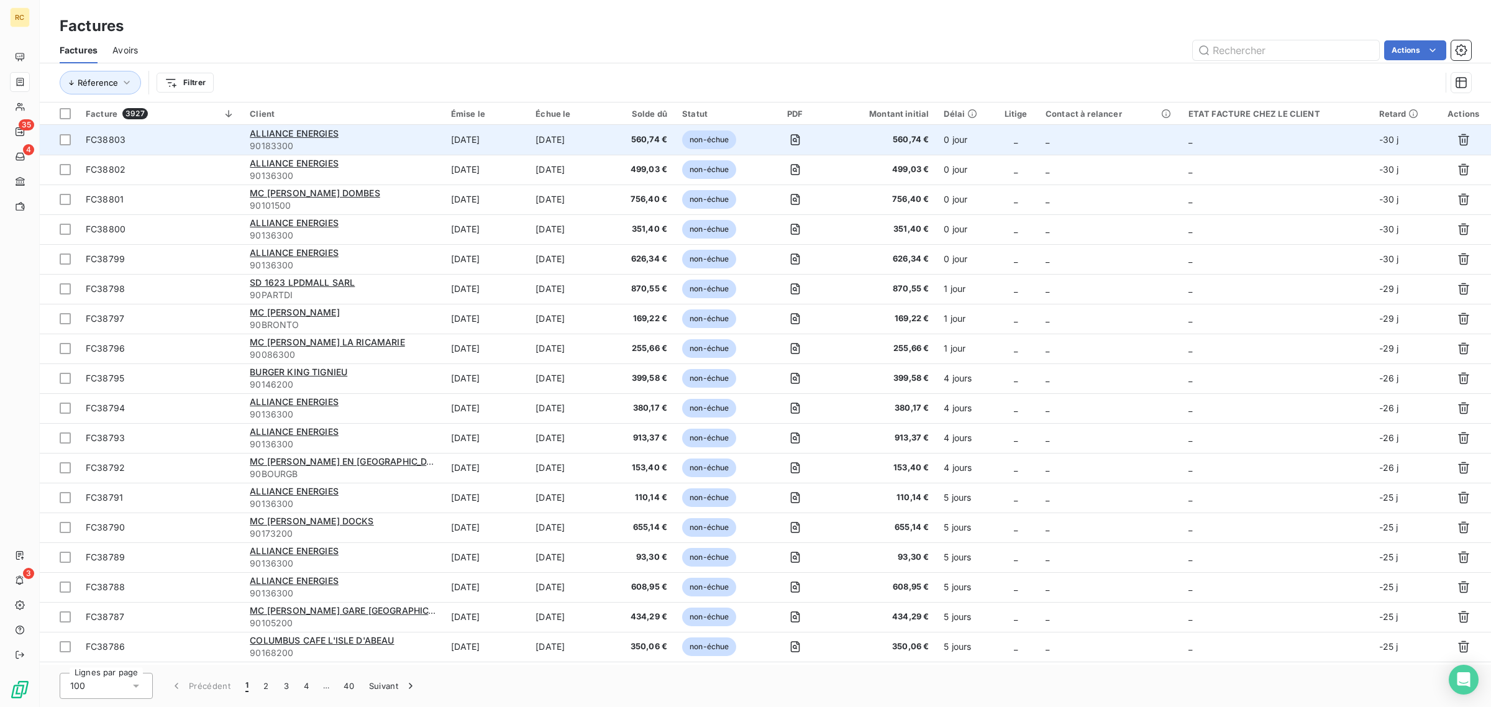
click at [207, 140] on span "FC38803" at bounding box center [160, 140] width 149 height 12
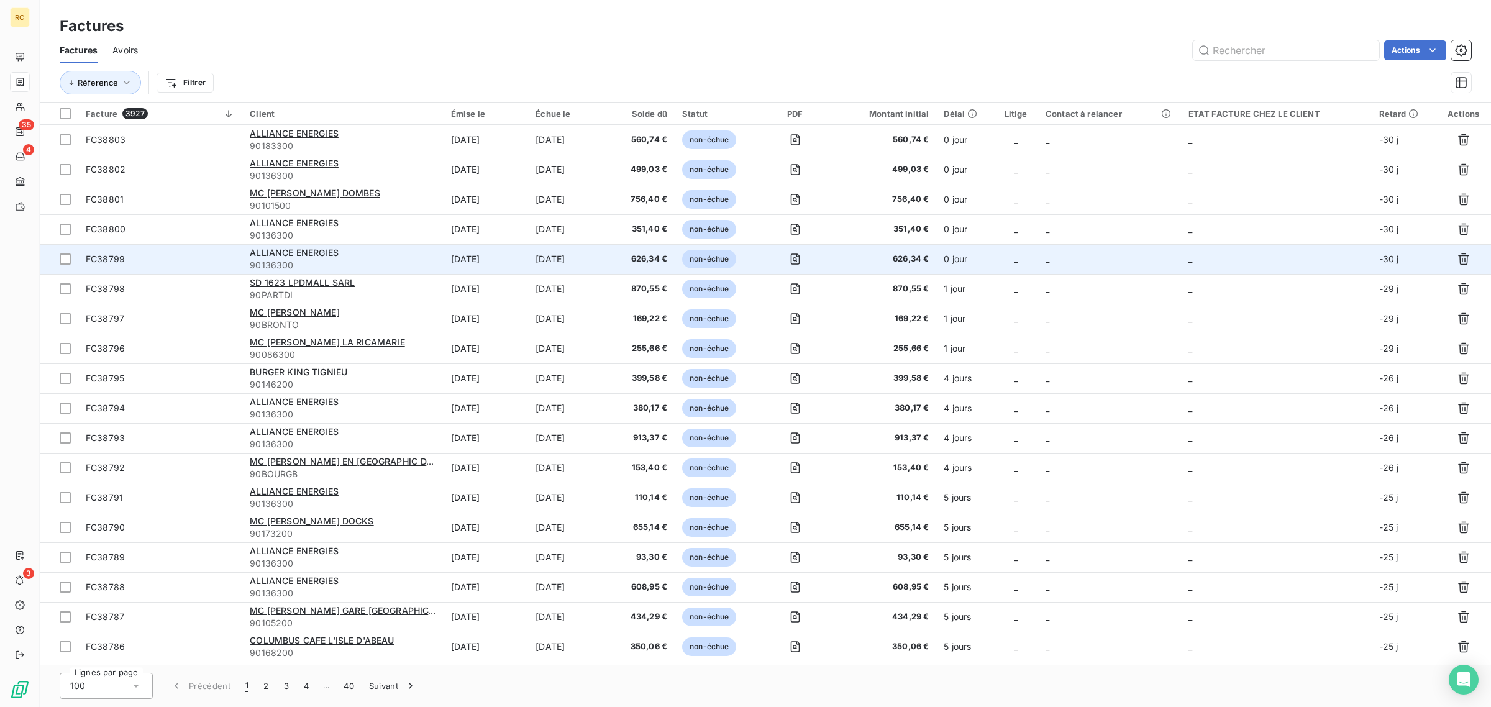
click at [218, 259] on span "FC38799" at bounding box center [160, 259] width 149 height 12
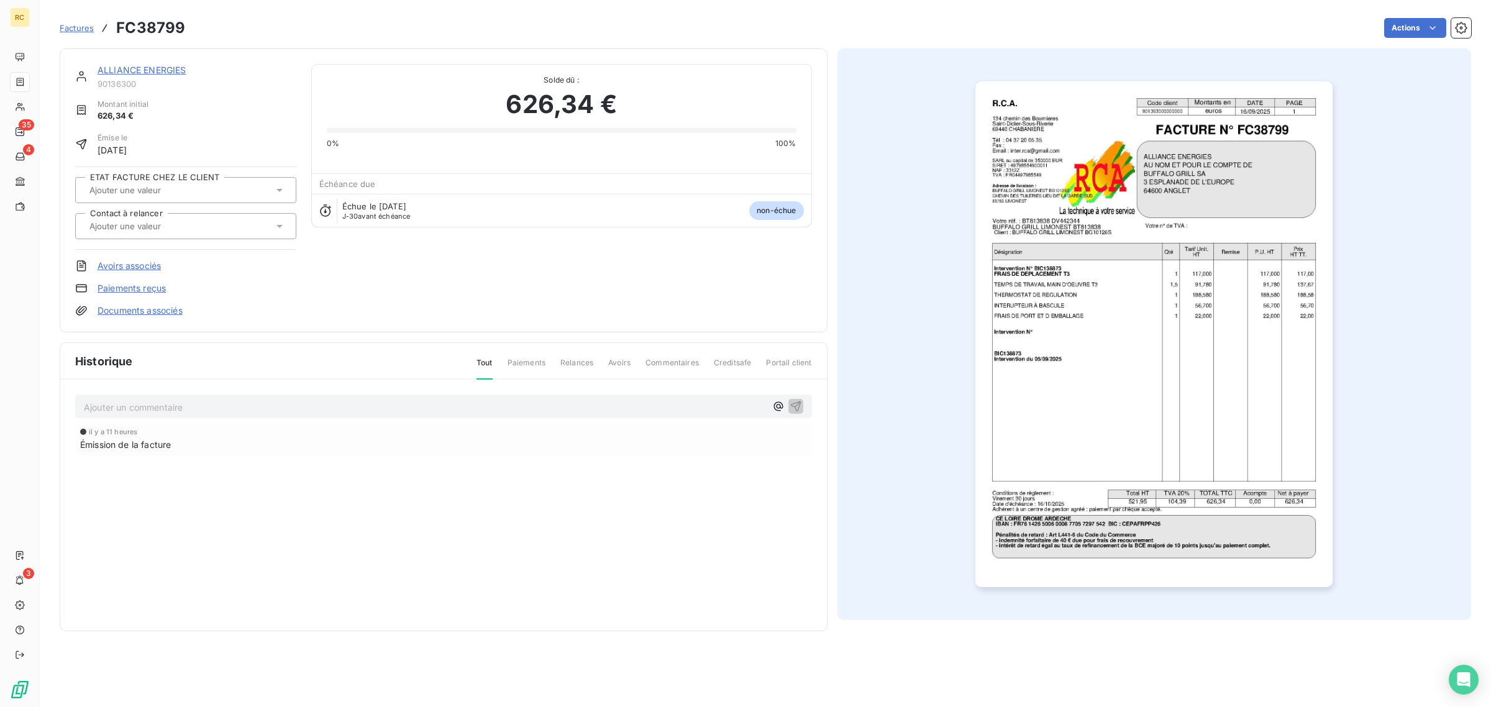
click at [197, 224] on div at bounding box center [180, 226] width 188 height 16
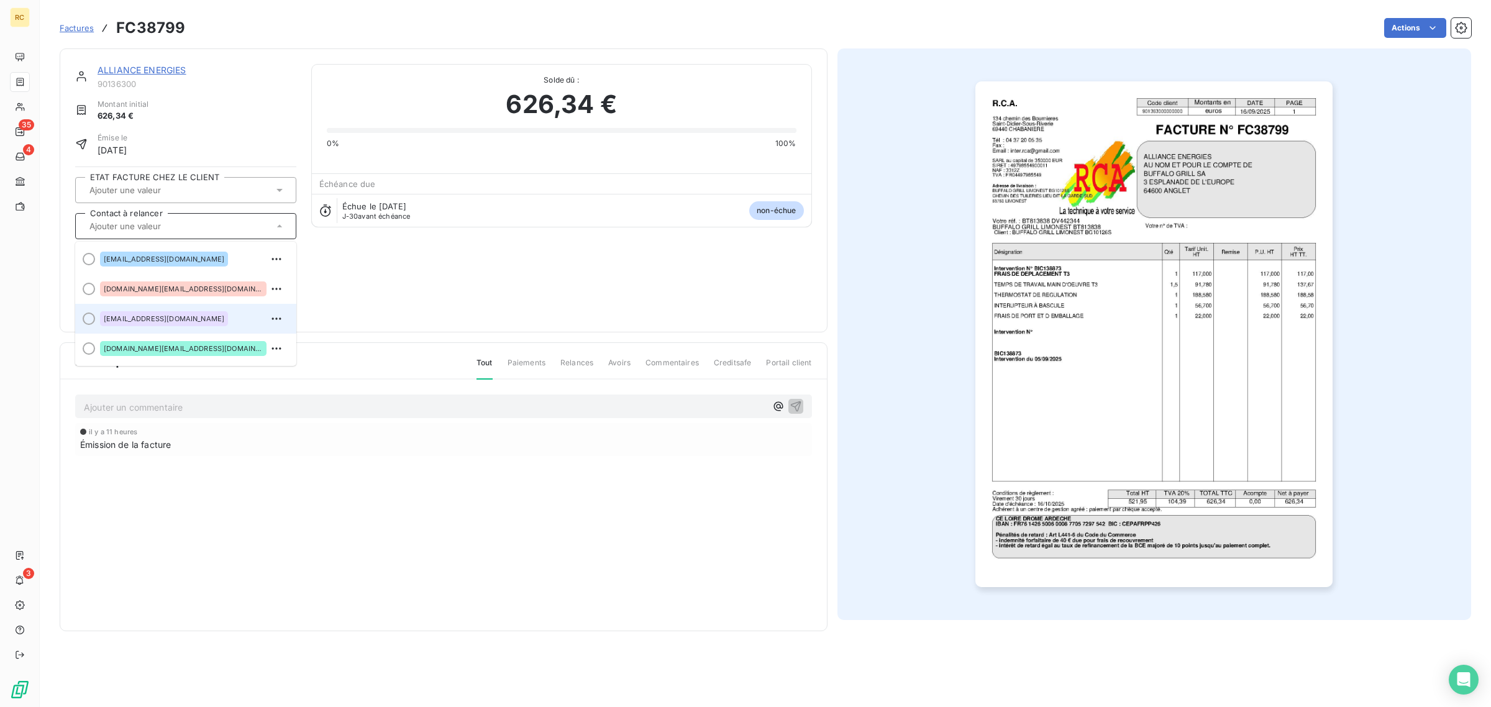
click at [167, 315] on span "[EMAIL_ADDRESS][DOMAIN_NAME]" at bounding box center [164, 318] width 121 height 7
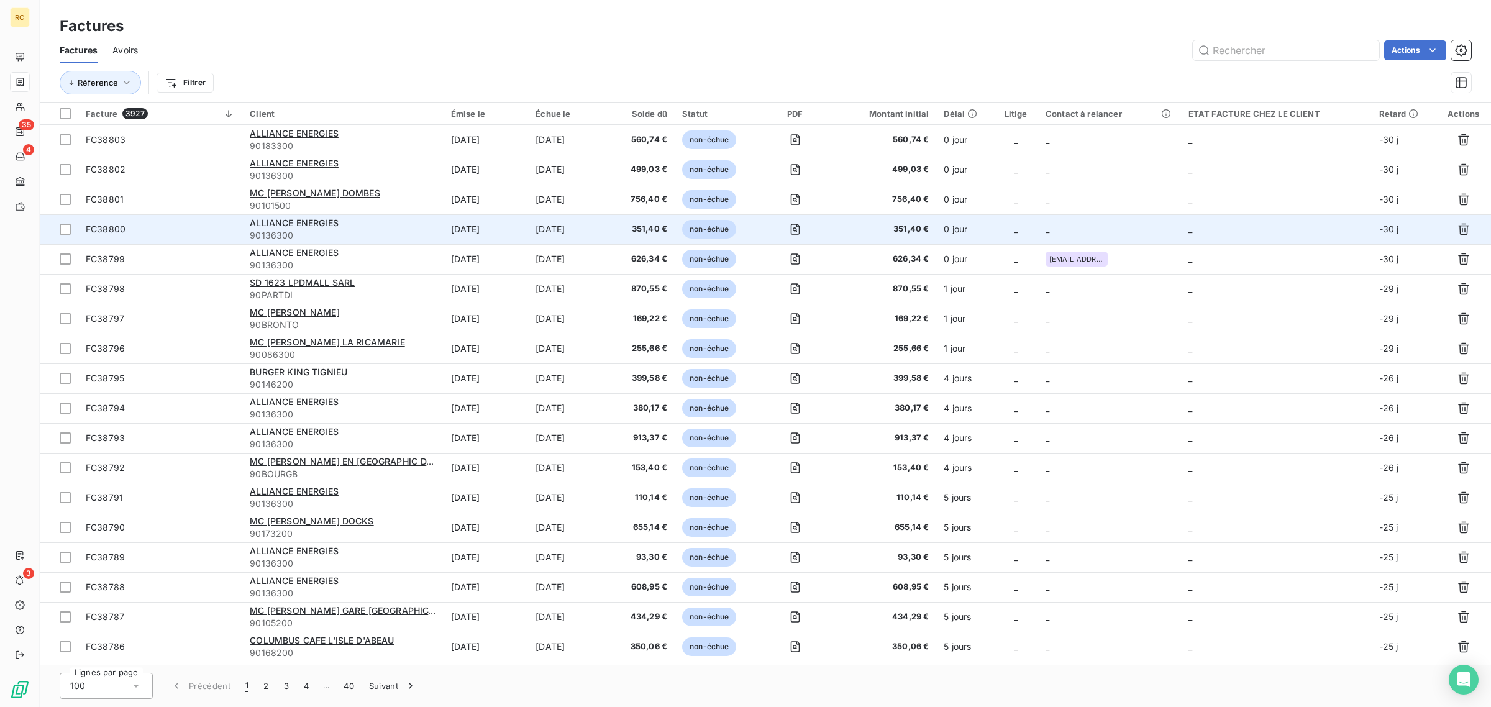
click at [210, 233] on span "FC38800" at bounding box center [160, 229] width 149 height 12
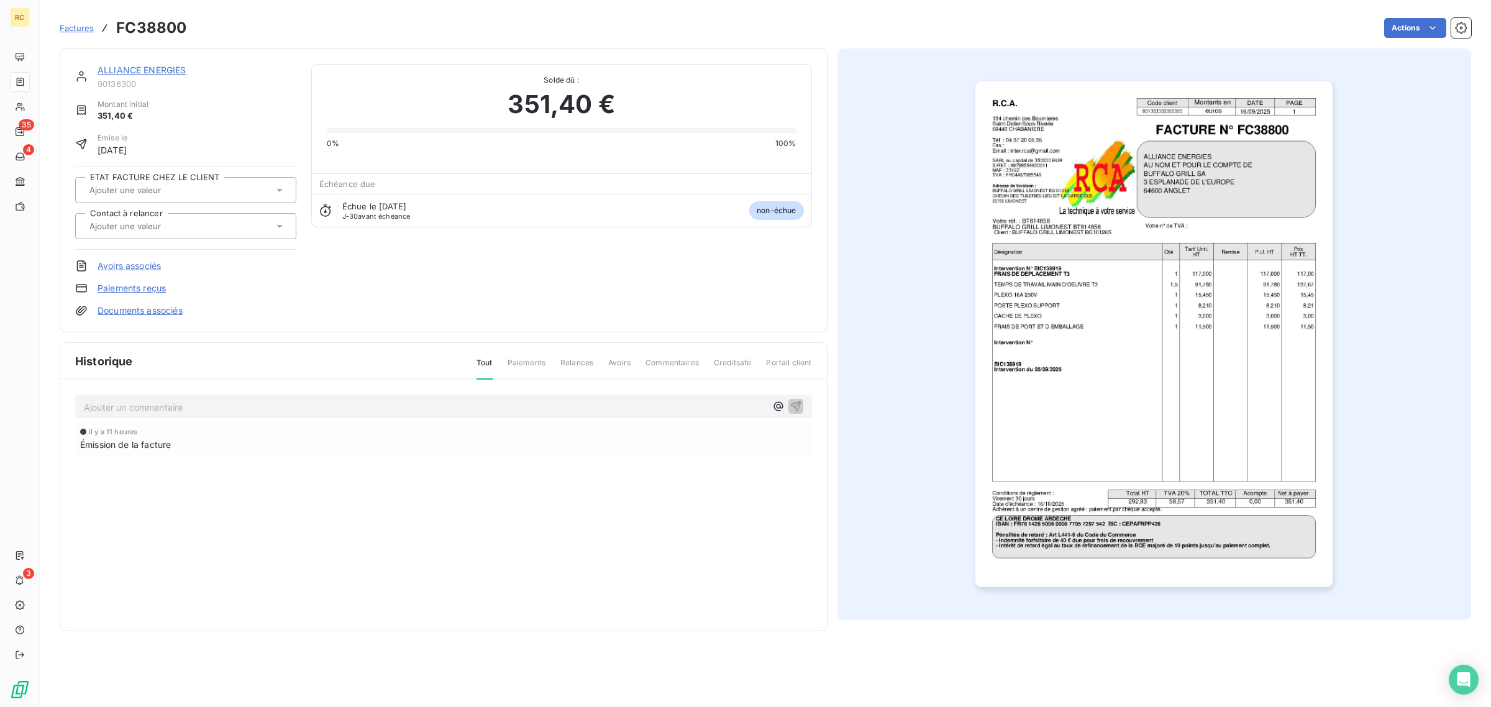
click at [194, 219] on div at bounding box center [180, 226] width 188 height 16
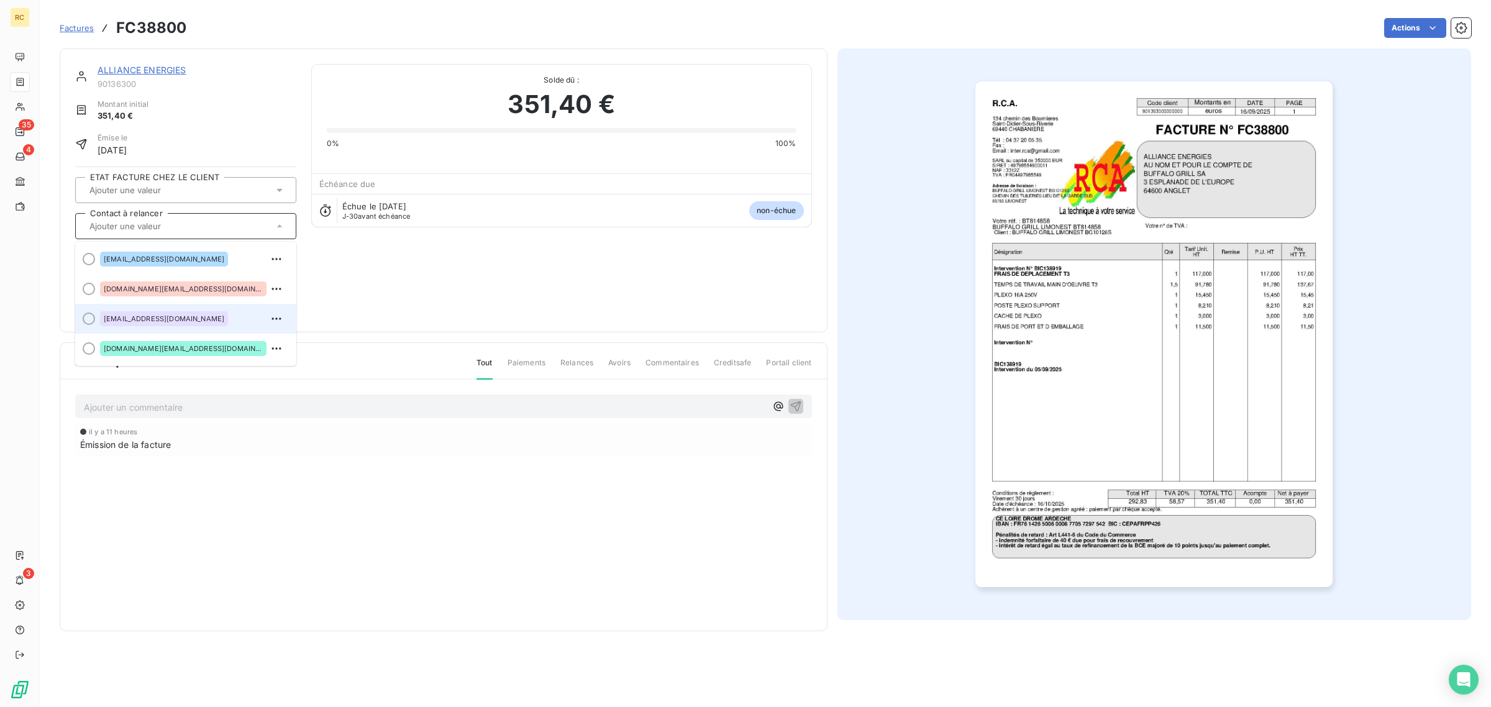
click at [172, 316] on span "[EMAIL_ADDRESS][DOMAIN_NAME]" at bounding box center [164, 318] width 121 height 7
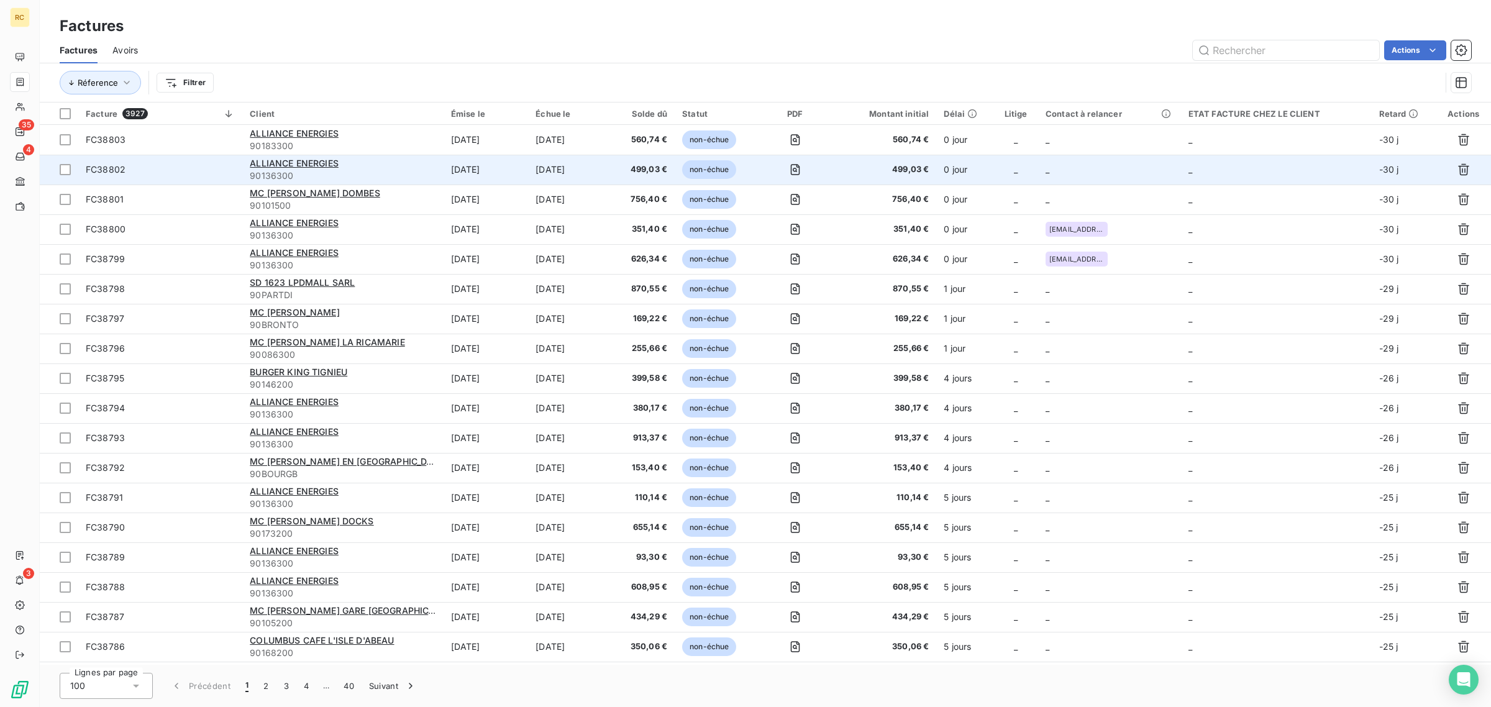
click at [206, 160] on td "FC38802" at bounding box center [160, 170] width 164 height 30
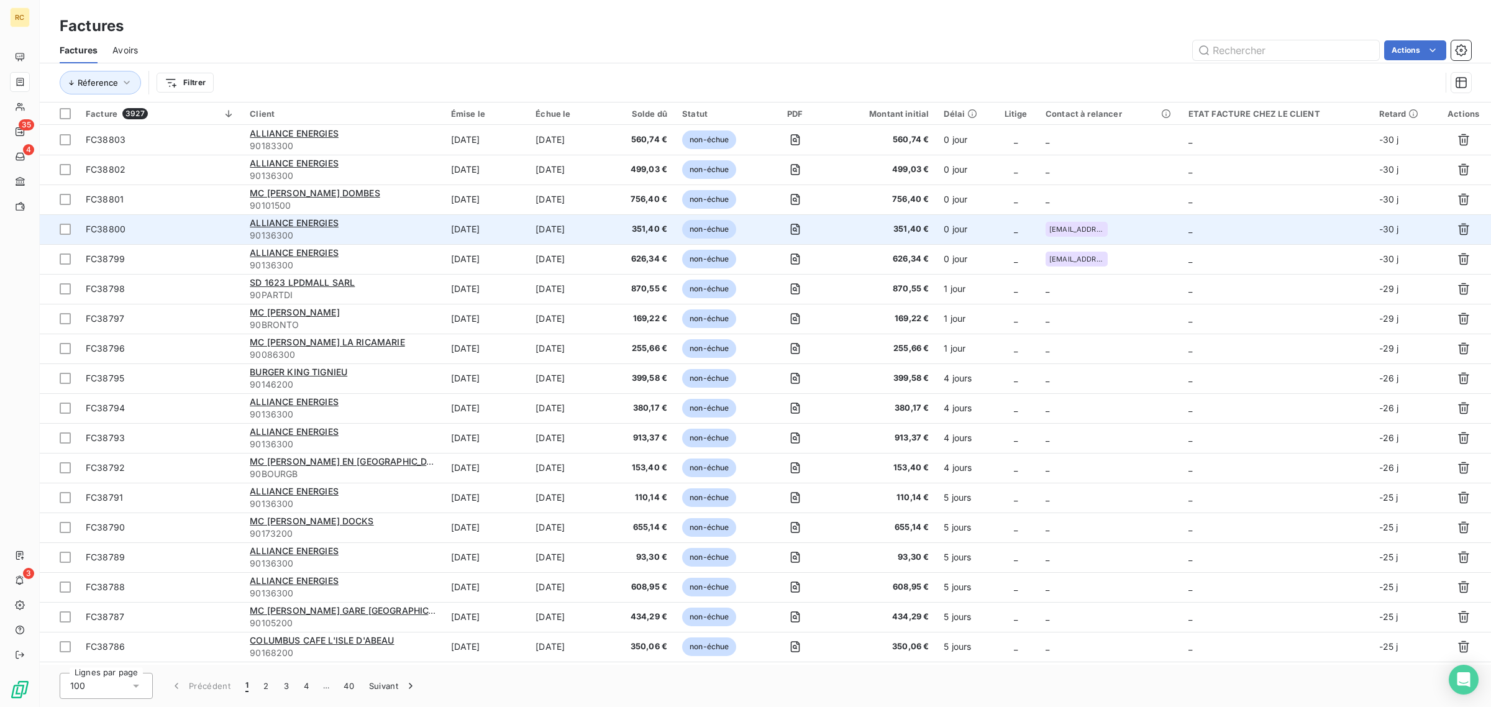
click at [211, 229] on span "FC38800" at bounding box center [160, 229] width 149 height 12
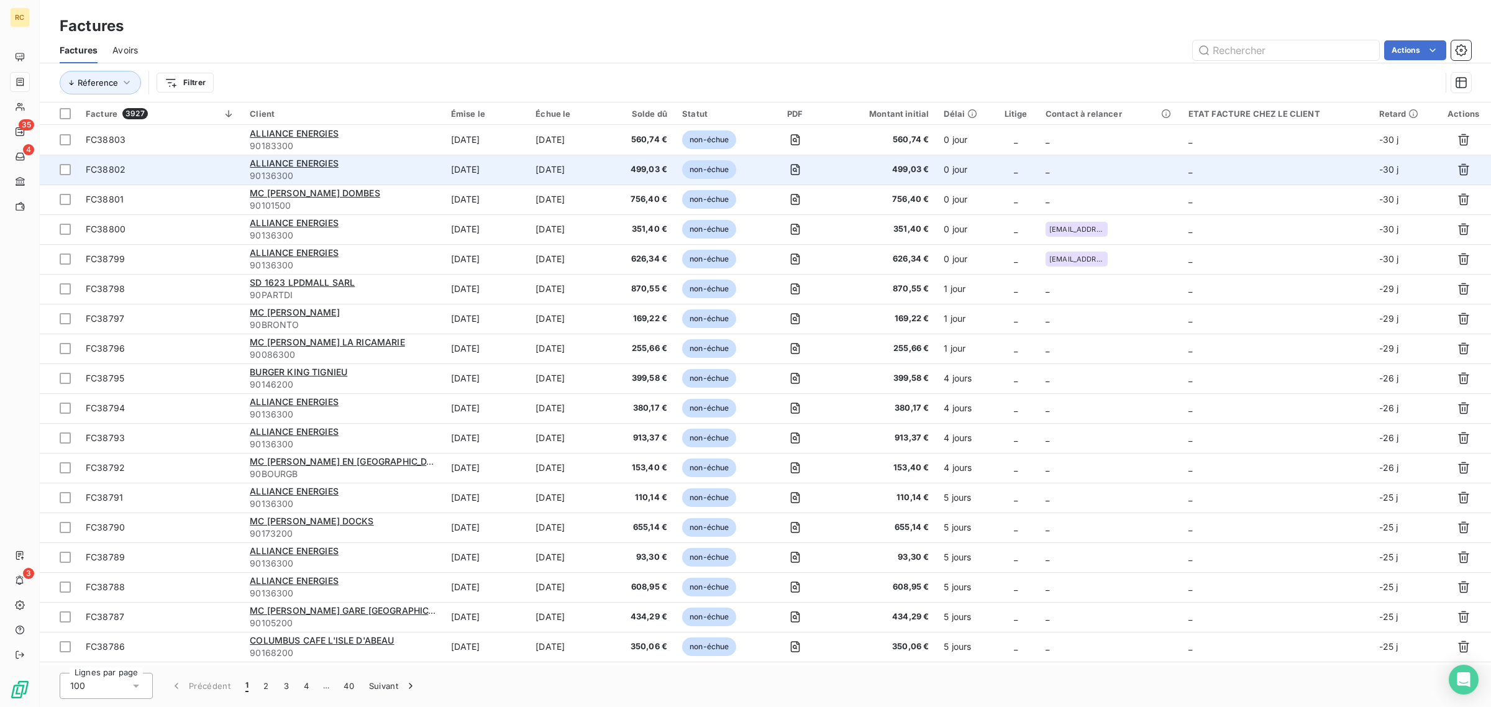
click at [178, 175] on span "FC38802" at bounding box center [160, 169] width 149 height 12
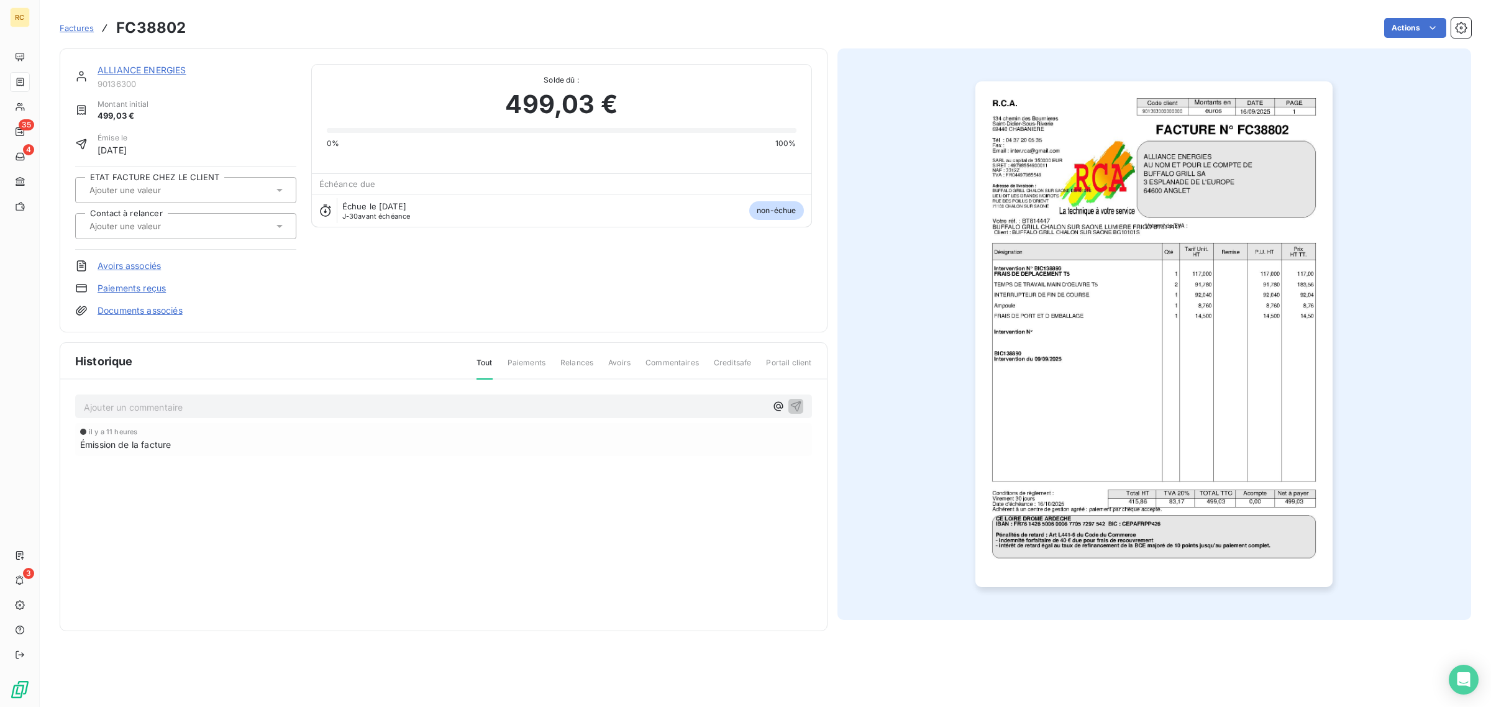
click at [165, 214] on div at bounding box center [185, 226] width 221 height 26
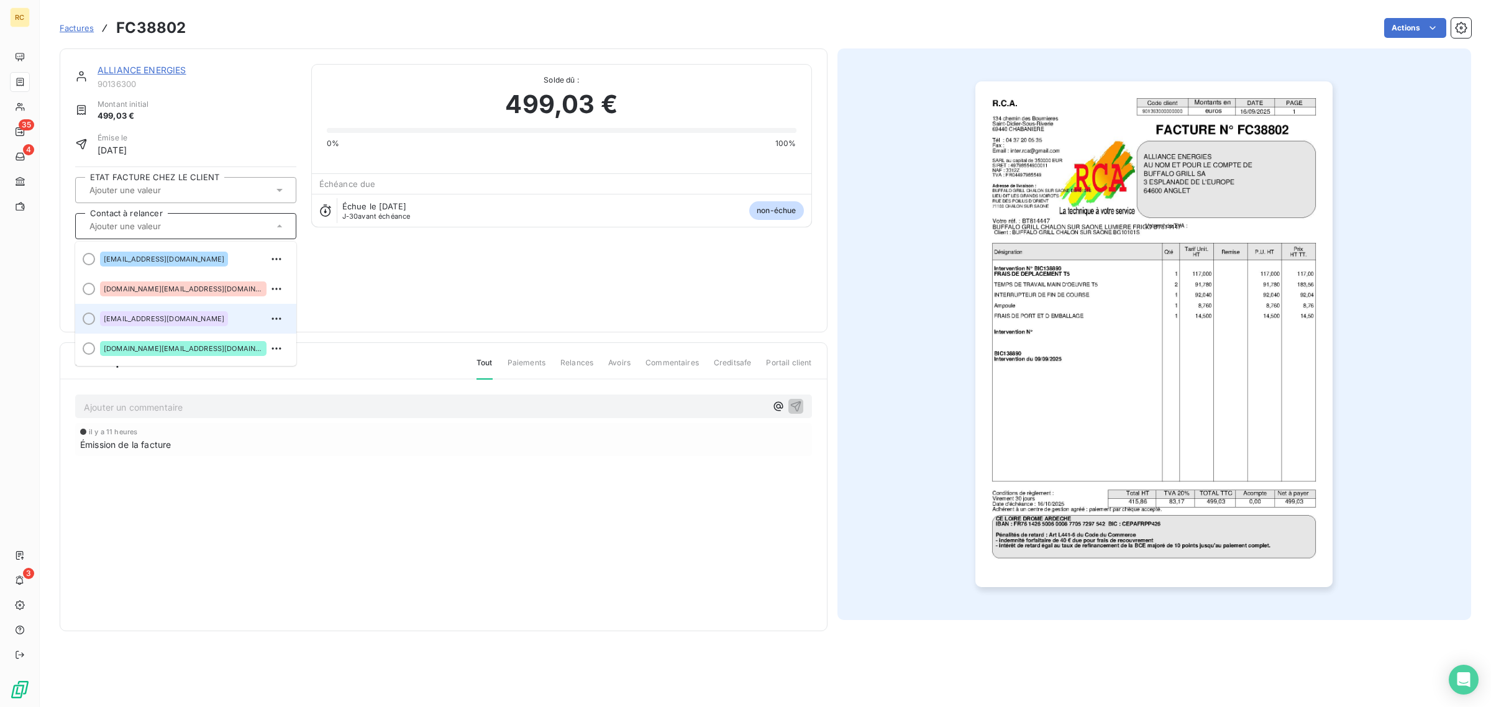
click at [149, 321] on span "[EMAIL_ADDRESS][DOMAIN_NAME]" at bounding box center [164, 318] width 121 height 7
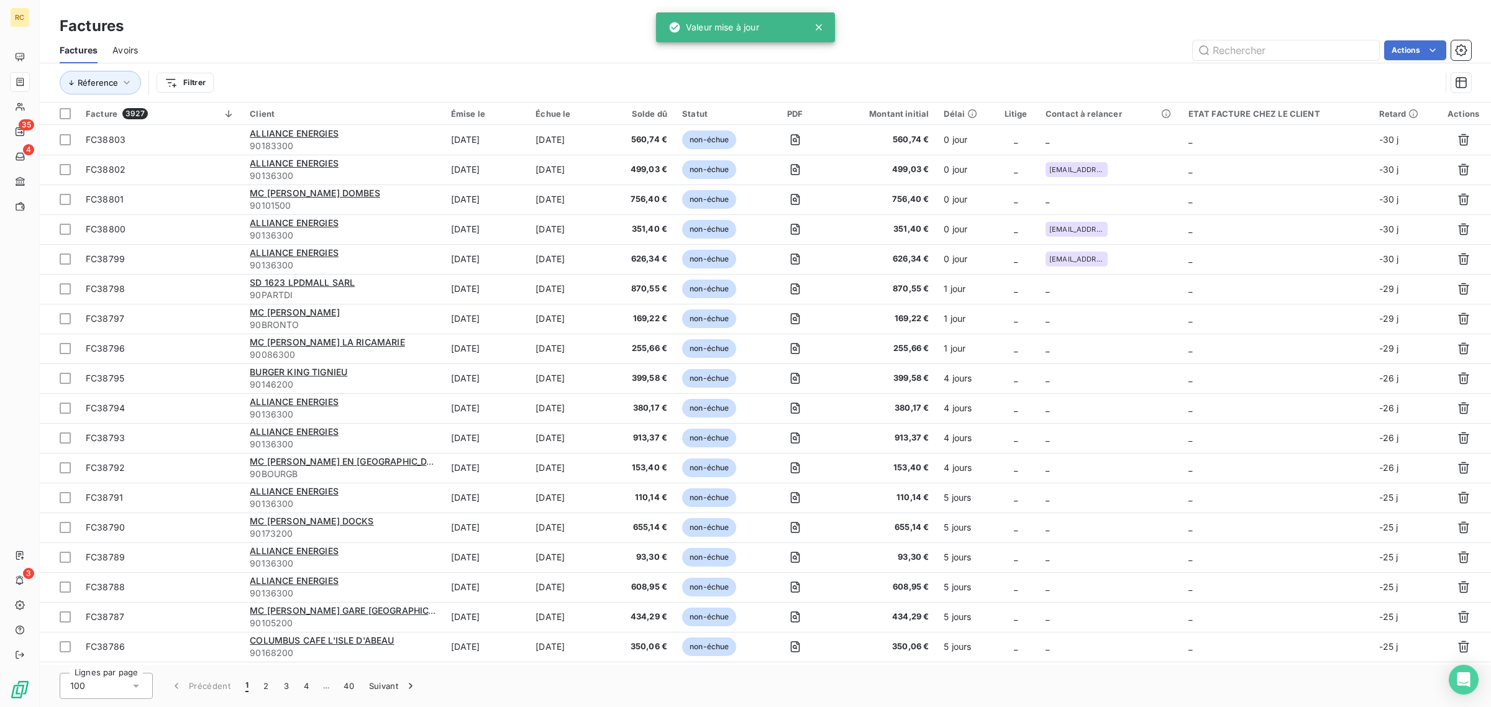
click at [227, 146] on span "FC38803" at bounding box center [160, 140] width 149 height 12
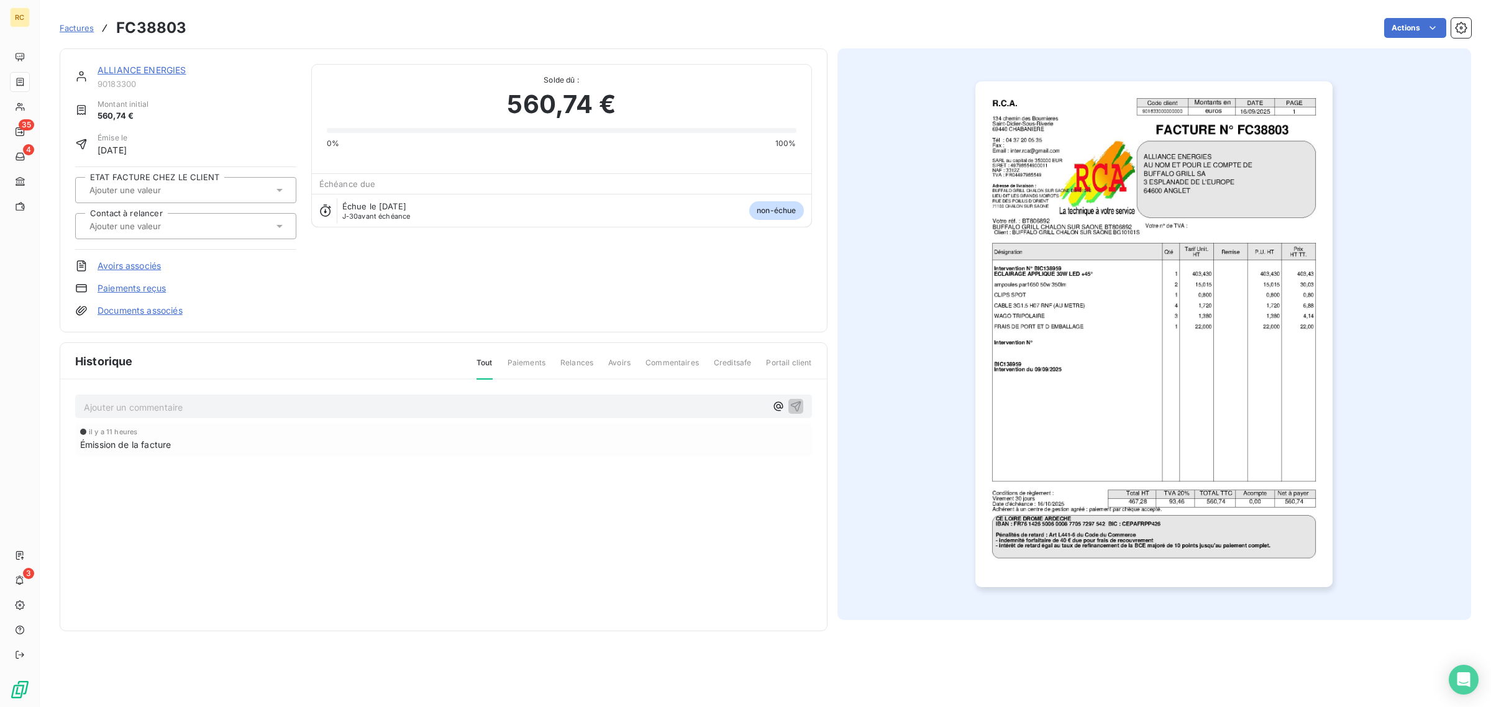
click at [172, 234] on div at bounding box center [185, 226] width 221 height 26
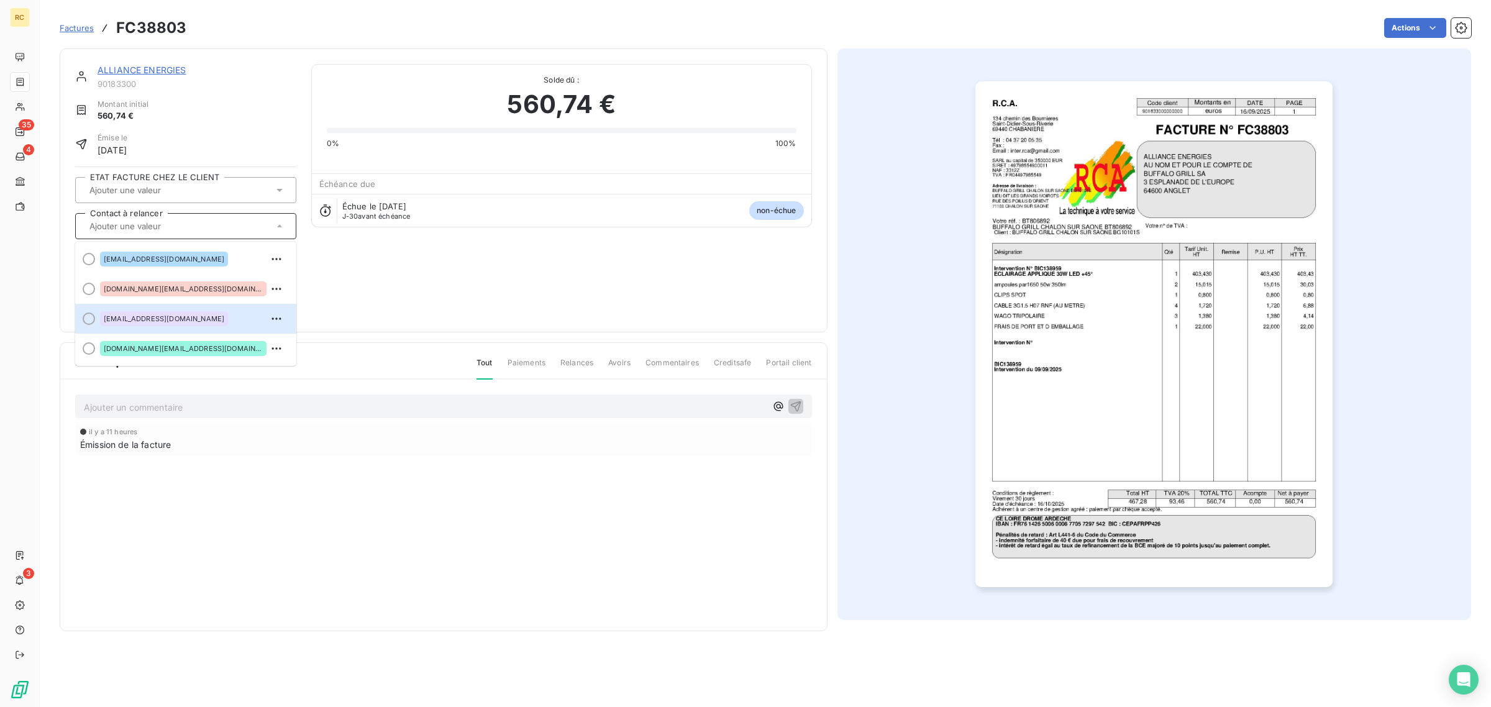
click at [172, 316] on span "[EMAIL_ADDRESS][DOMAIN_NAME]" at bounding box center [164, 318] width 121 height 7
